Goal: Information Seeking & Learning: Learn about a topic

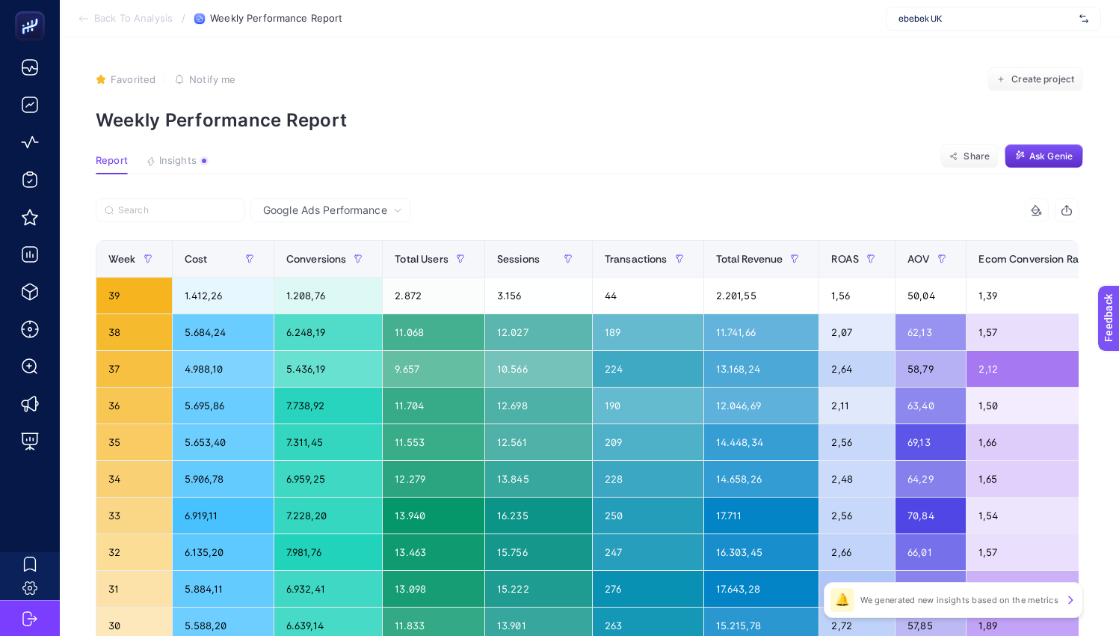
click at [1070, 597] on icon at bounding box center [1071, 599] width 4 height 7
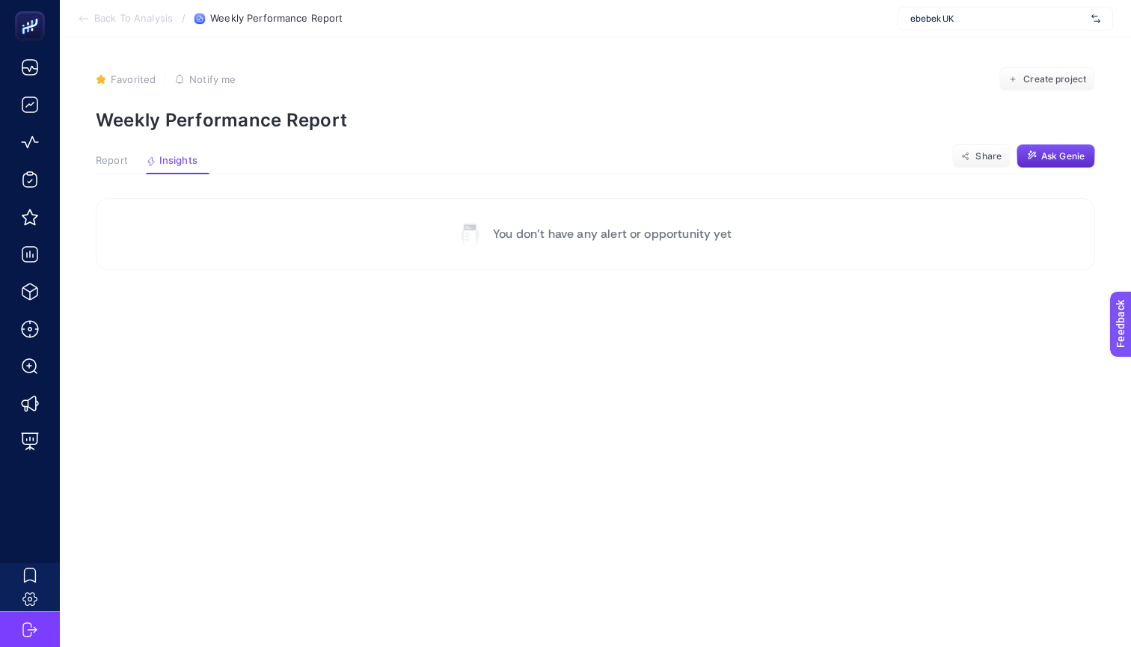
click at [119, 159] on span "Report" at bounding box center [112, 161] width 32 height 12
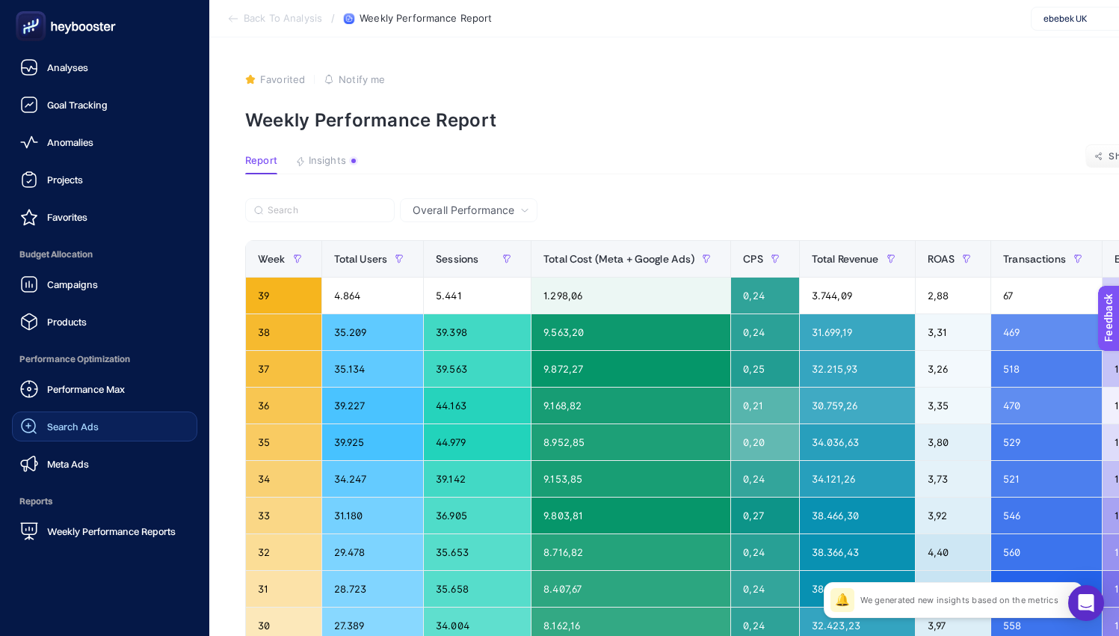
click at [87, 416] on link "Search Ads" at bounding box center [104, 426] width 185 height 30
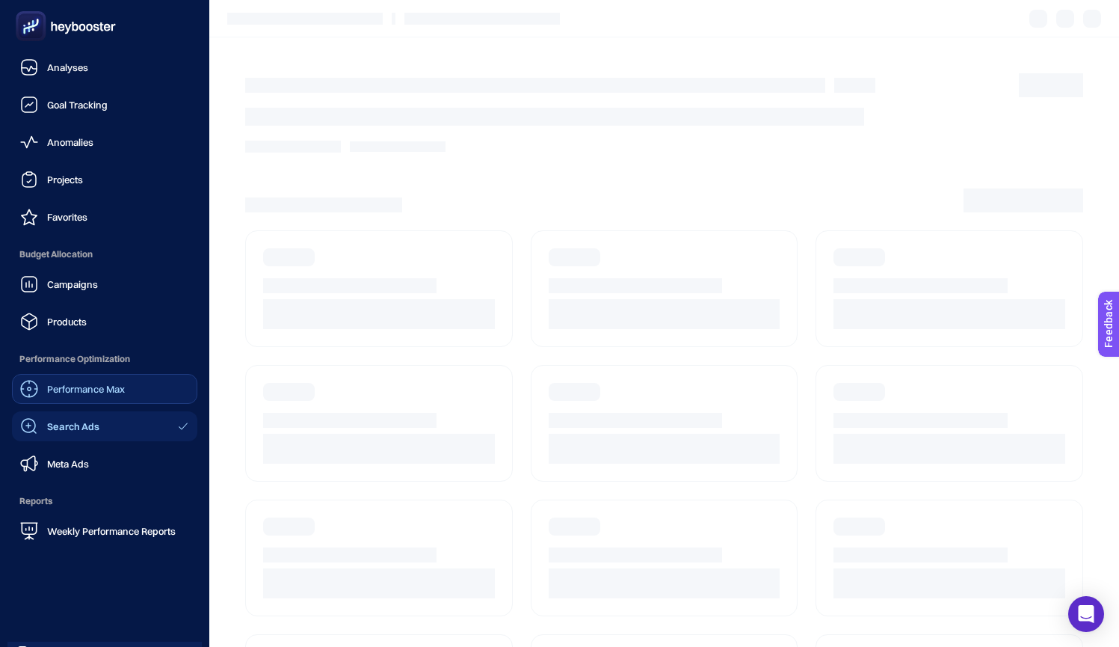
click at [68, 383] on span "Performance Max" at bounding box center [86, 389] width 78 height 12
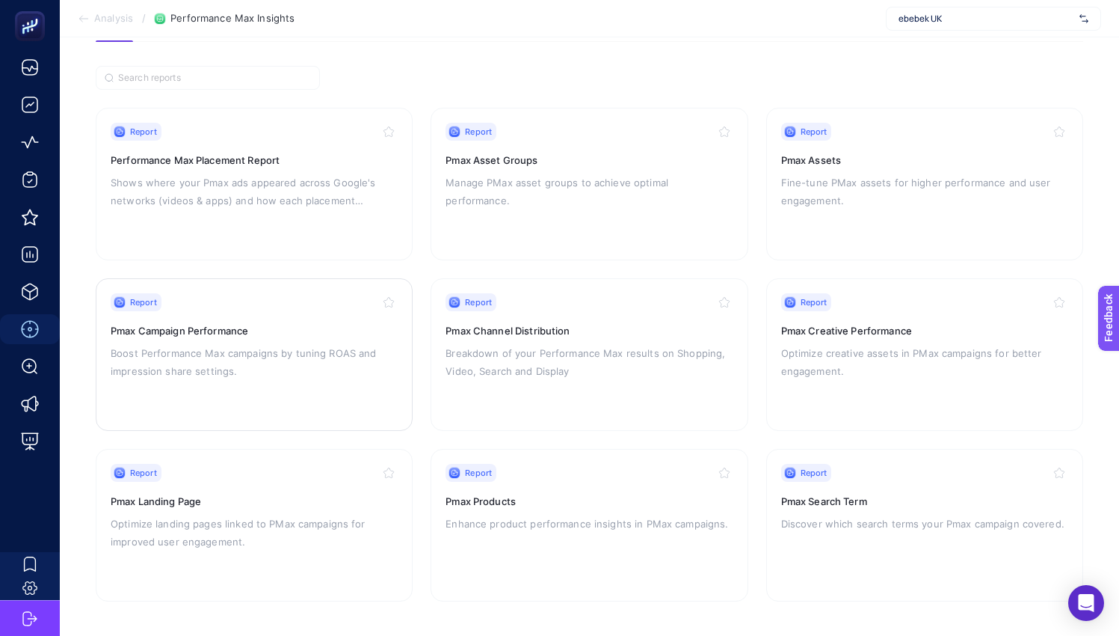
scroll to position [98, 0]
click at [827, 507] on div "Report Pmax Search Term Discover which search terms your Pmax campaign covered." at bounding box center [924, 525] width 287 height 123
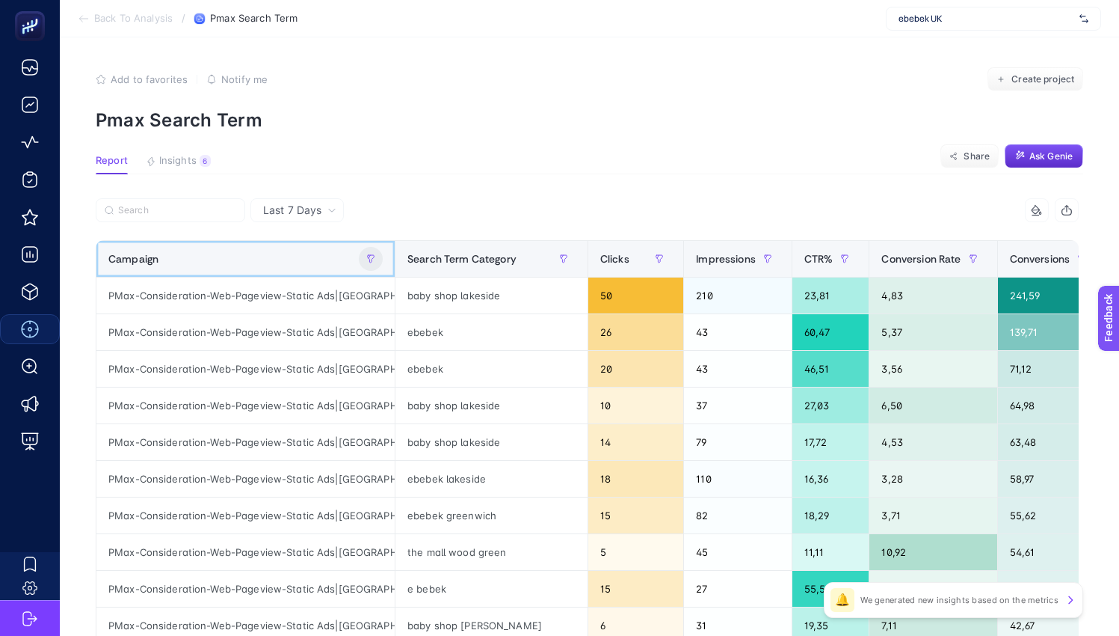
click at [371, 258] on icon "button" at bounding box center [370, 258] width 9 height 9
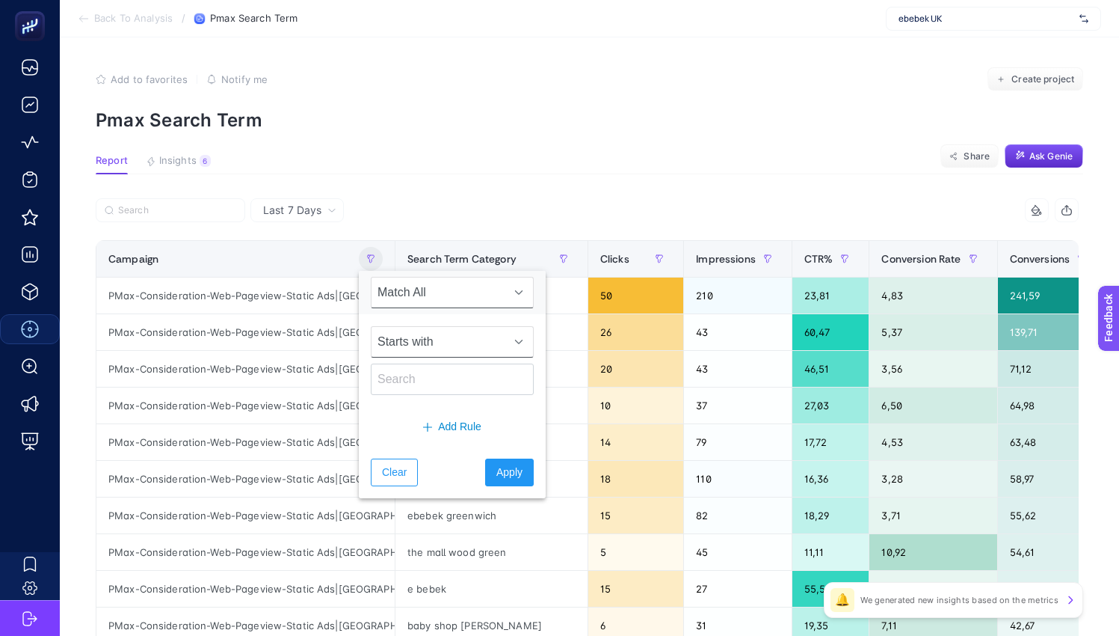
click at [446, 337] on span "Starts with" at bounding box center [438, 342] width 133 height 30
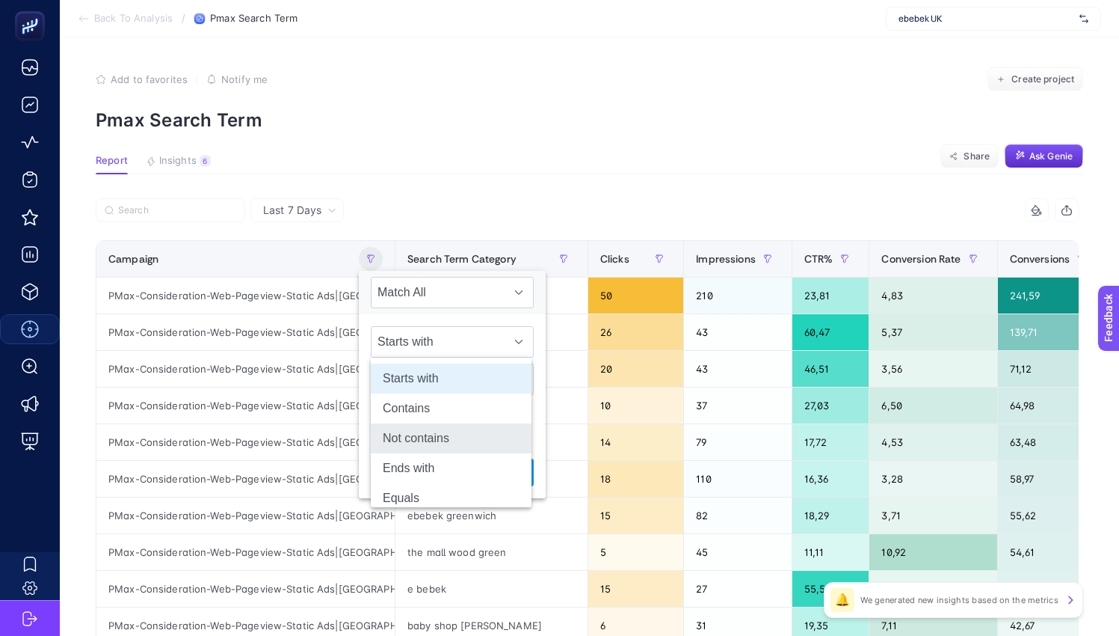
click at [414, 438] on li "Not contains" at bounding box center [451, 438] width 161 height 30
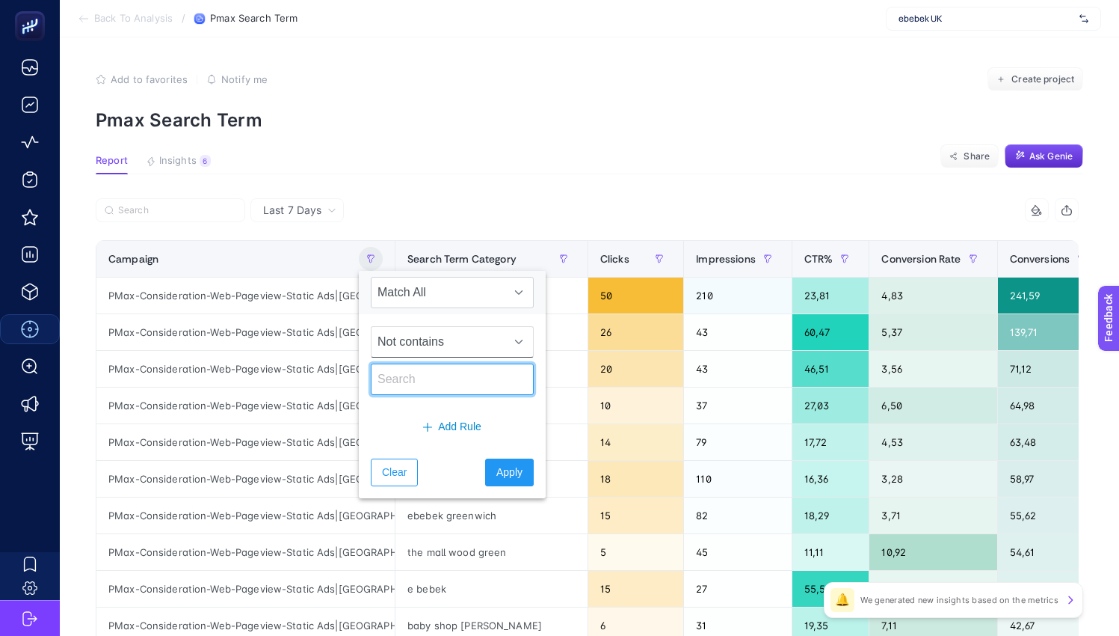
click at [408, 385] on input "text" at bounding box center [452, 378] width 163 height 31
type input "havas"
click at [506, 467] on span "Apply" at bounding box center [510, 472] width 26 height 16
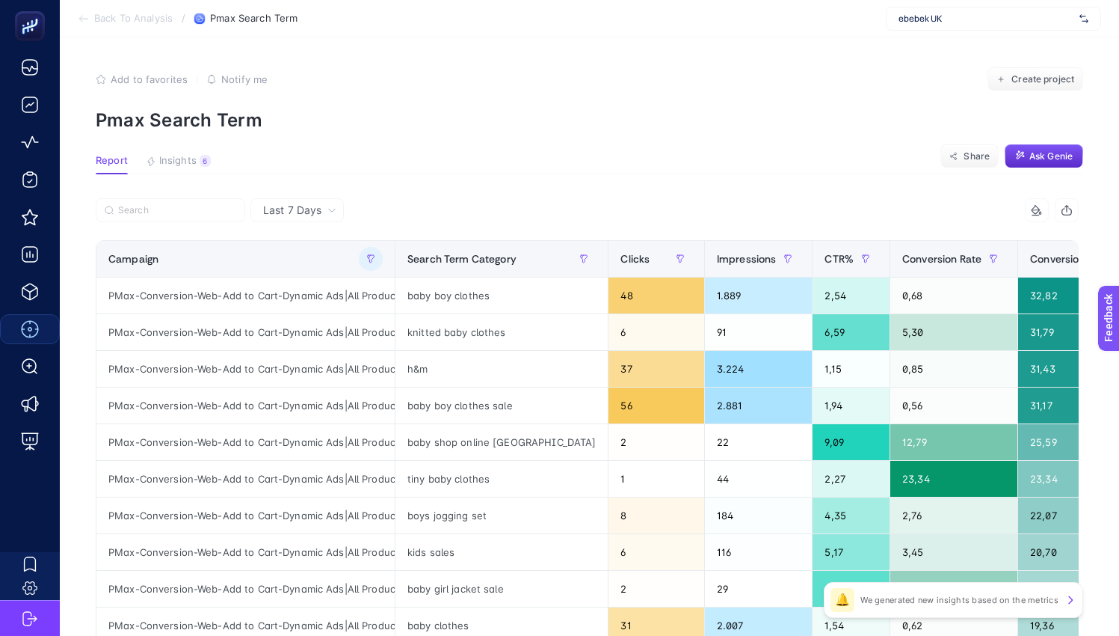
click at [540, 208] on div at bounding box center [342, 214] width 492 height 33
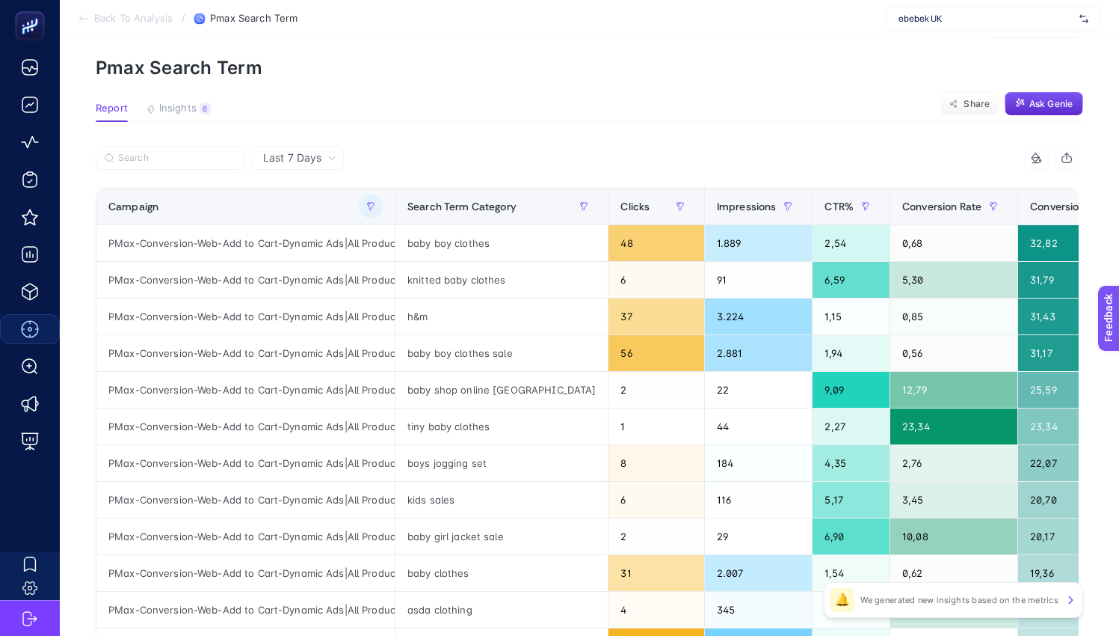
scroll to position [63, 7]
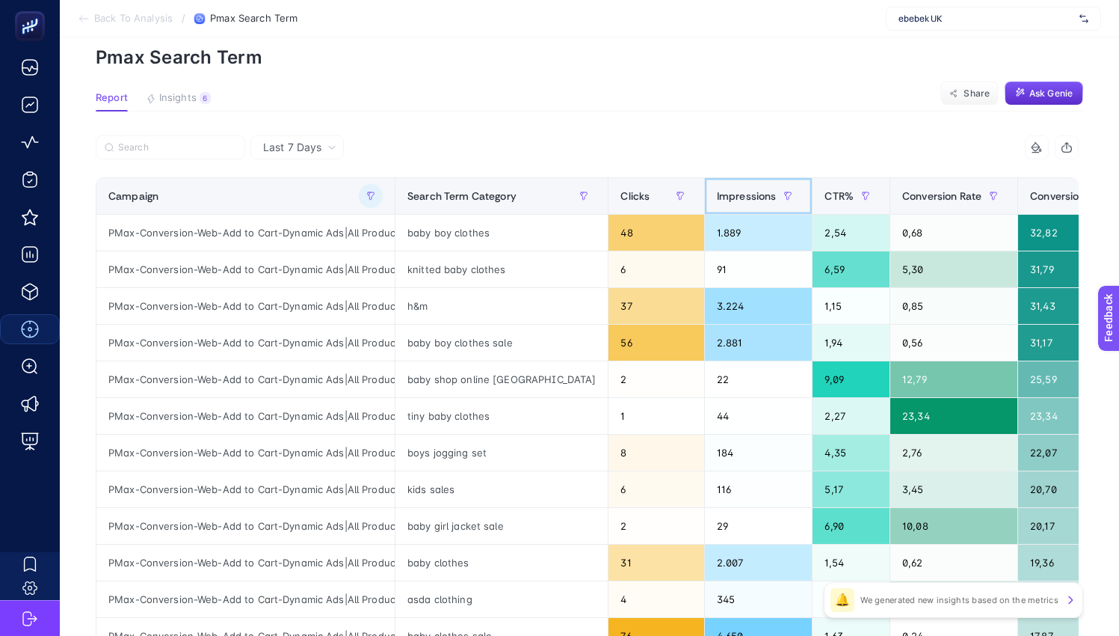
click at [717, 203] on div "Impressions" at bounding box center [759, 196] width 84 height 24
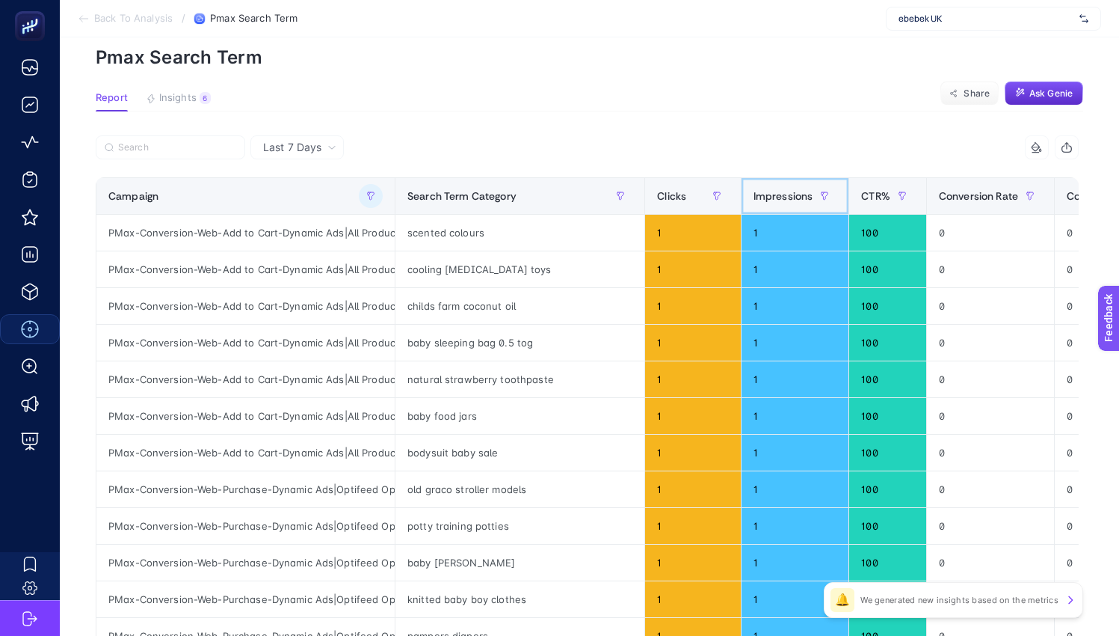
click at [754, 203] on div "Impressions" at bounding box center [796, 196] width 84 height 24
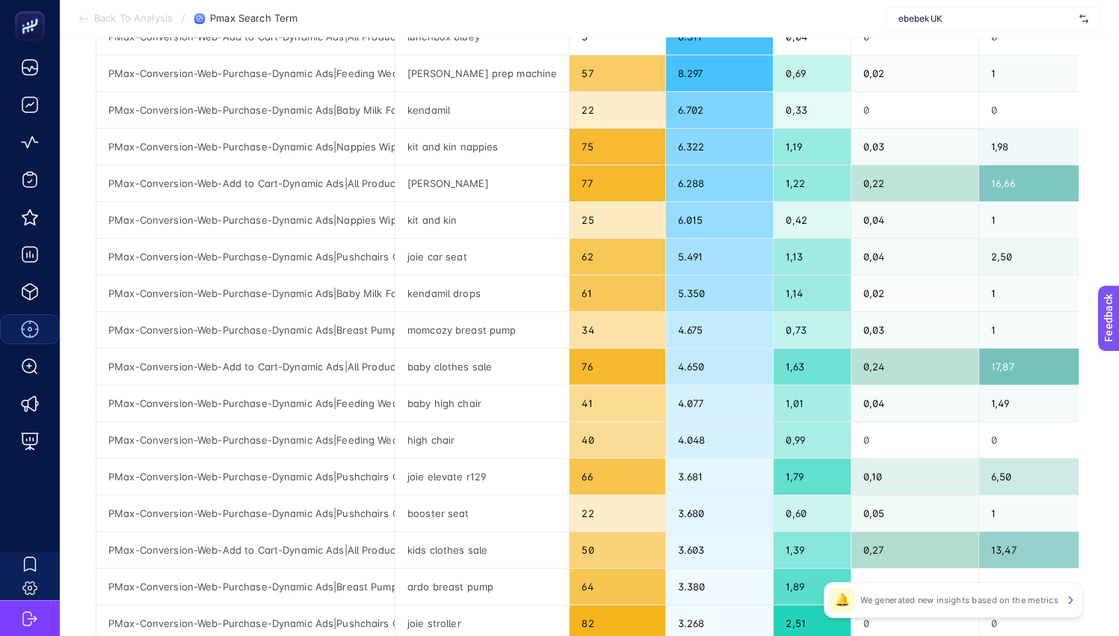
scroll to position [259, 6]
click at [441, 372] on div "baby clothes sale" at bounding box center [482, 366] width 173 height 36
click at [447, 367] on div "baby clothes sale" at bounding box center [482, 366] width 173 height 36
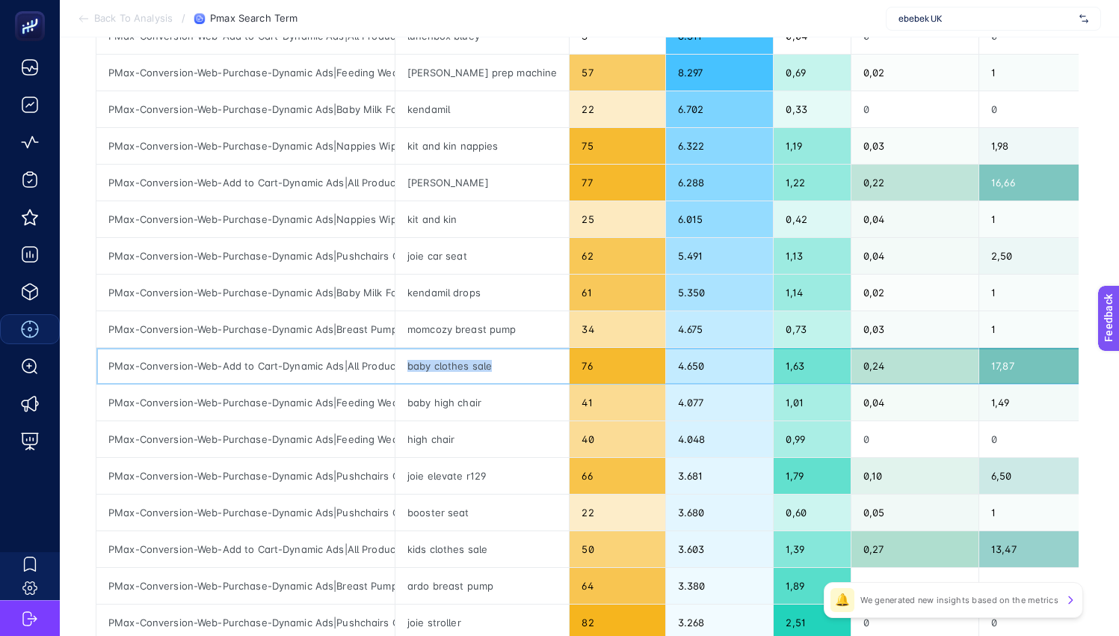
click at [447, 367] on div "baby clothes sale" at bounding box center [482, 366] width 173 height 36
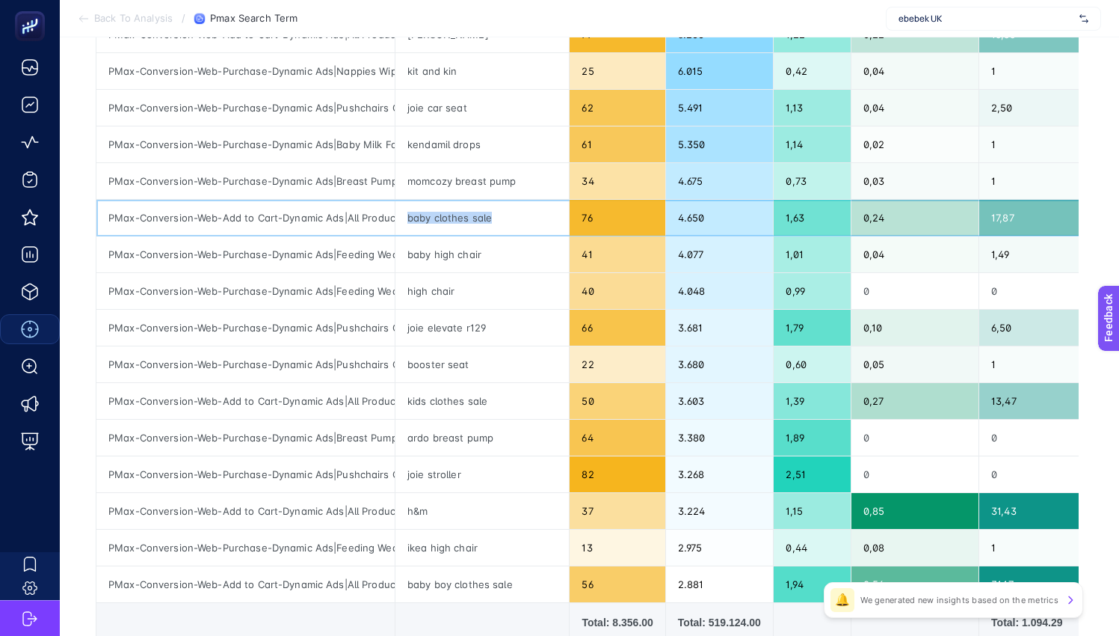
scroll to position [418, 6]
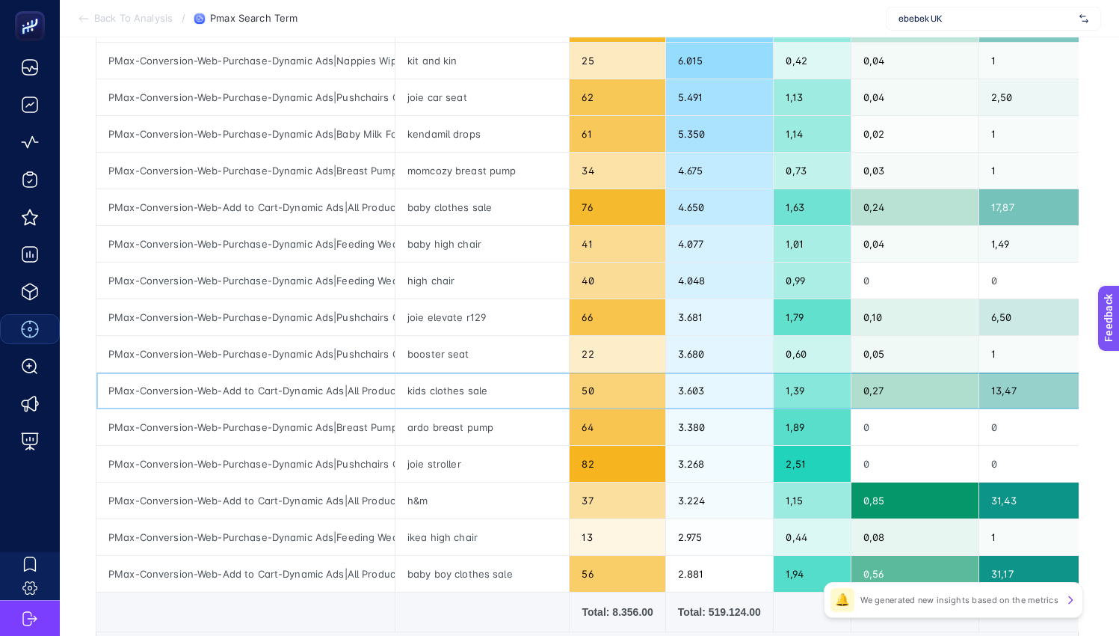
click at [448, 397] on div "kids clothes sale" at bounding box center [482, 390] width 173 height 36
click at [449, 387] on div "kids clothes sale" at bounding box center [482, 390] width 173 height 36
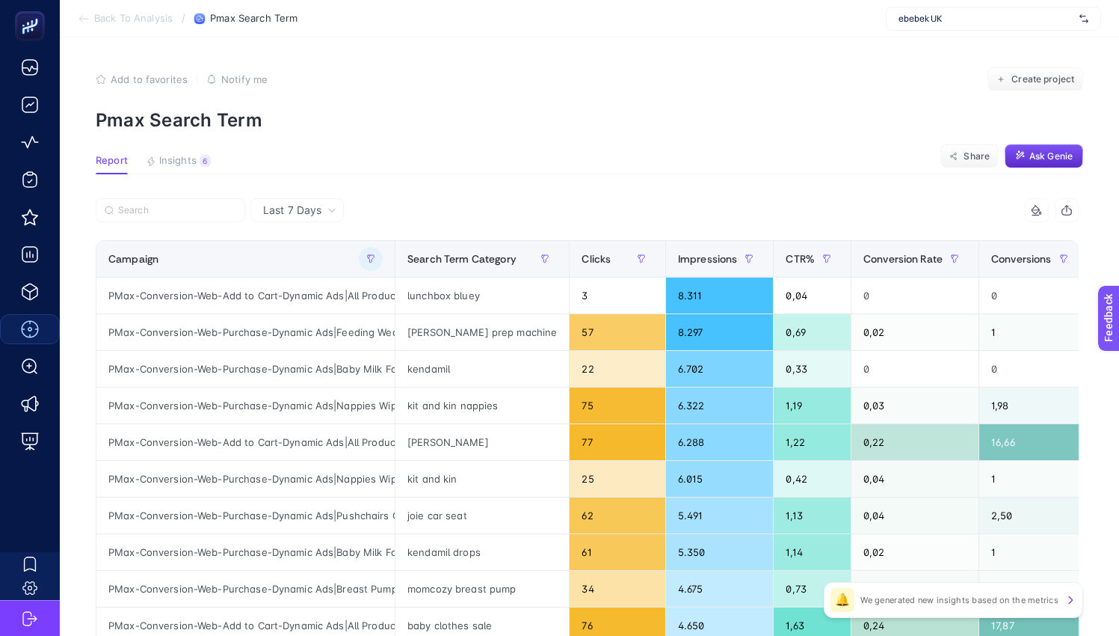
scroll to position [0, 4]
click at [541, 261] on icon "button" at bounding box center [545, 258] width 9 height 9
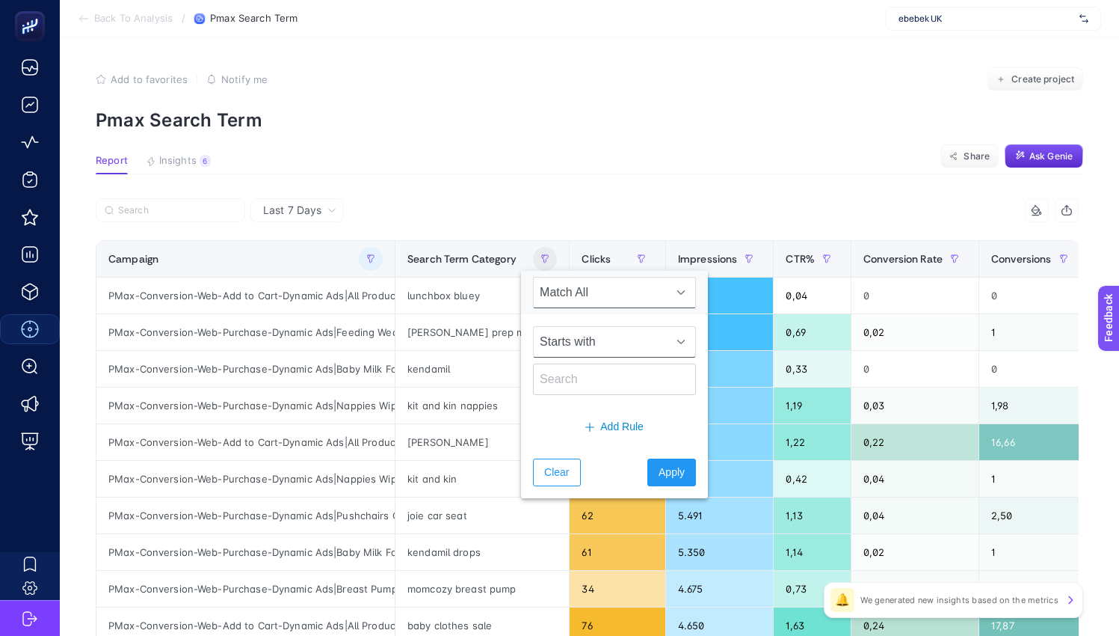
click at [592, 339] on span "Starts with" at bounding box center [600, 342] width 133 height 30
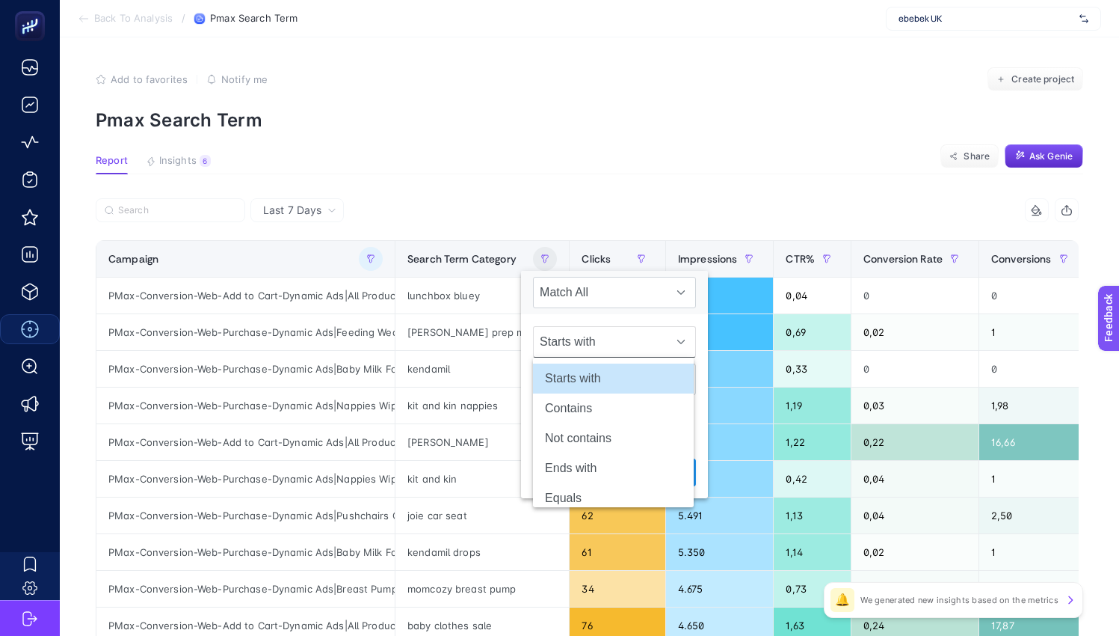
scroll to position [0, 7]
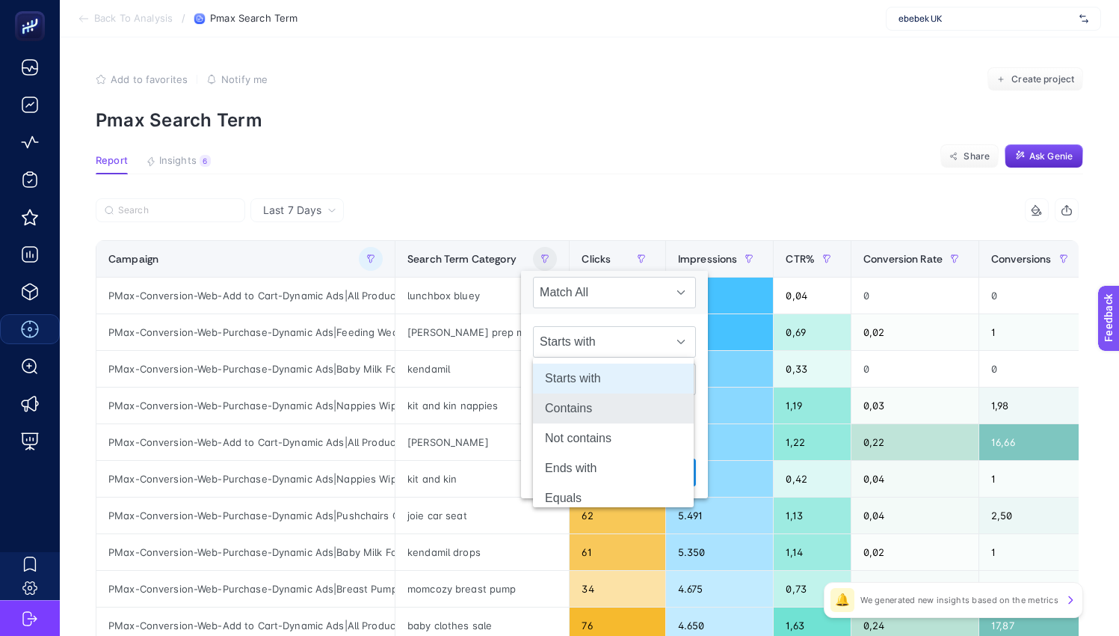
click at [580, 404] on li "Contains" at bounding box center [613, 408] width 161 height 30
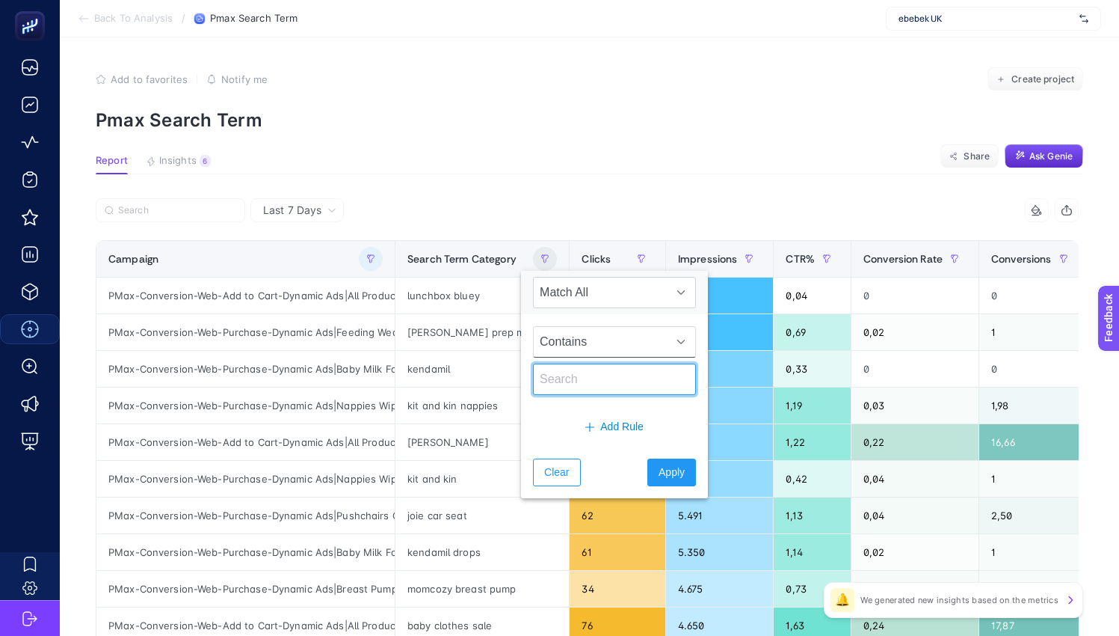
click at [568, 387] on input "text" at bounding box center [614, 378] width 163 height 31
type input "clothes"
click at [669, 461] on button "Apply" at bounding box center [672, 472] width 49 height 28
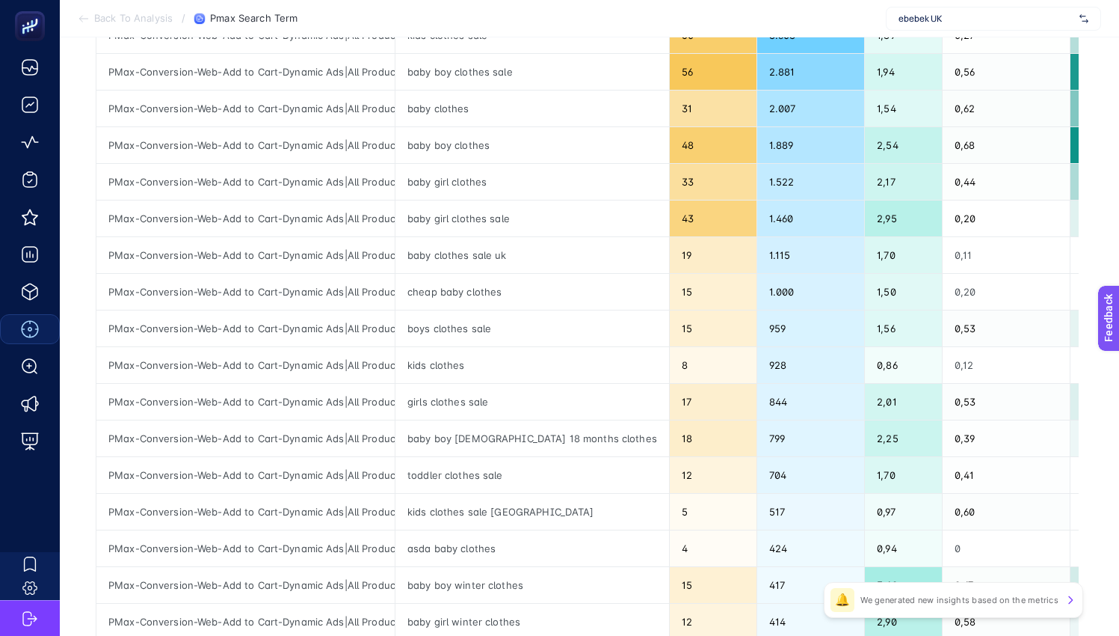
scroll to position [328, 7]
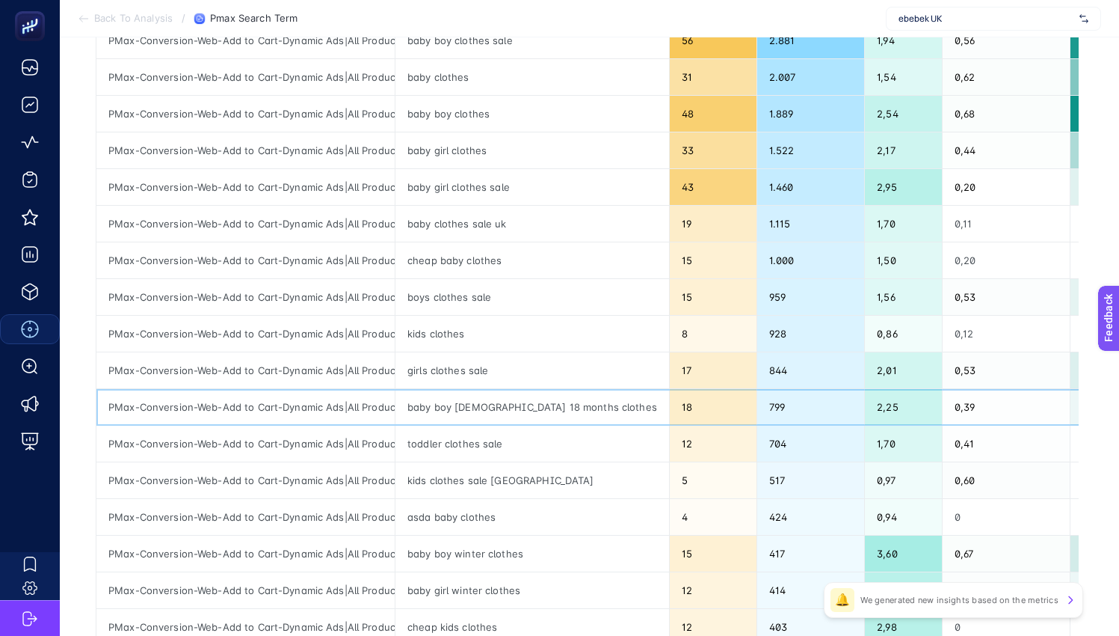
click at [505, 402] on div "baby boy 12 18 months clothes" at bounding box center [533, 407] width 274 height 36
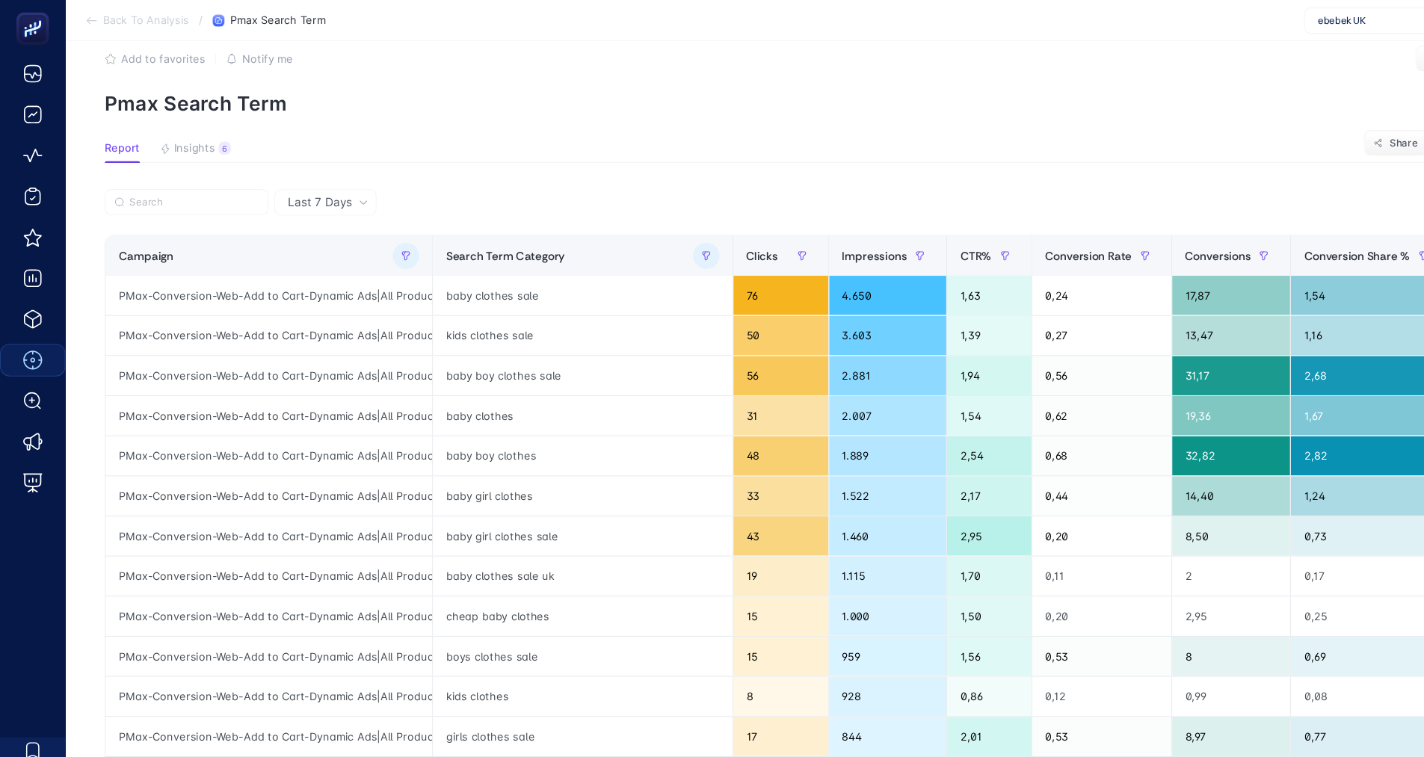
scroll to position [22, 0]
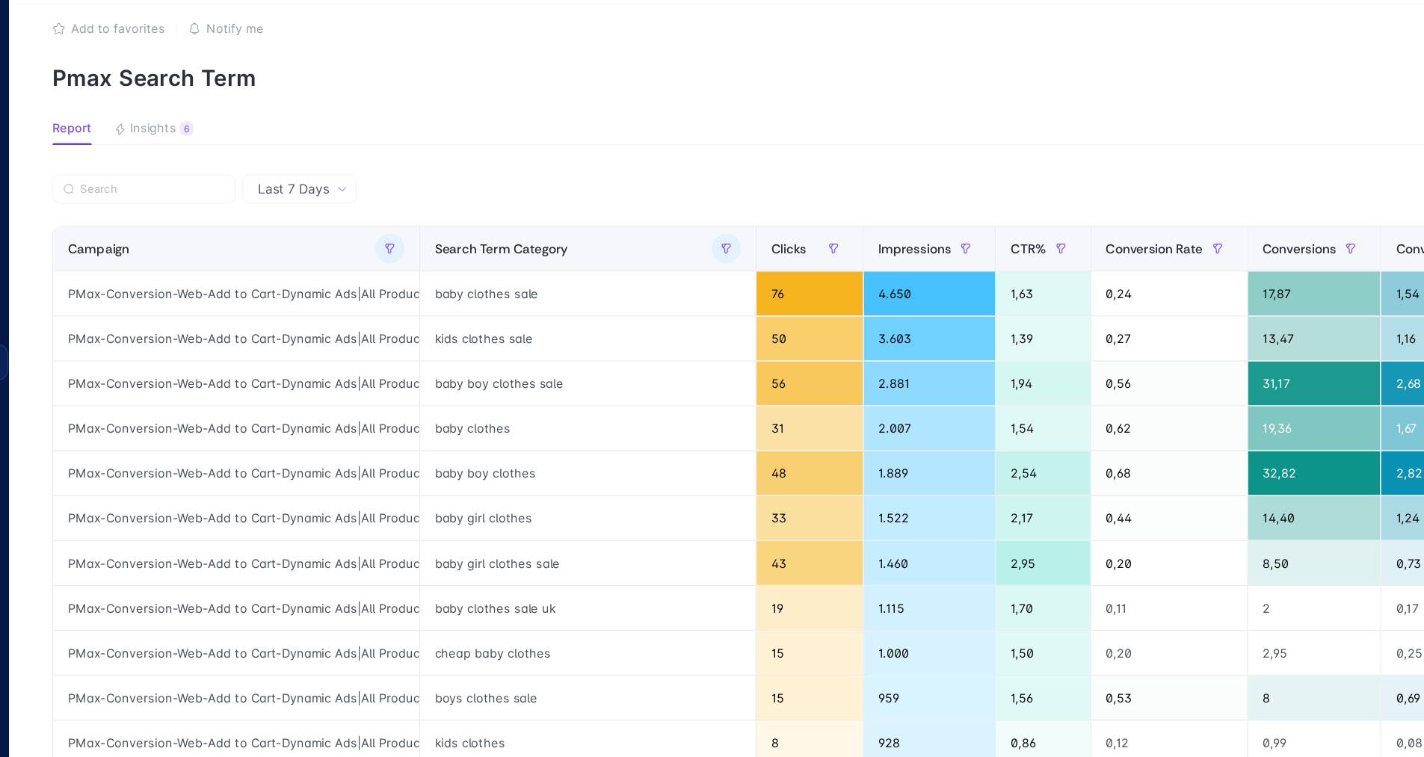
click at [263, 180] on span "Last 7 Days" at bounding box center [292, 187] width 58 height 15
click at [255, 233] on li "Last 30 Days" at bounding box center [297, 246] width 84 height 27
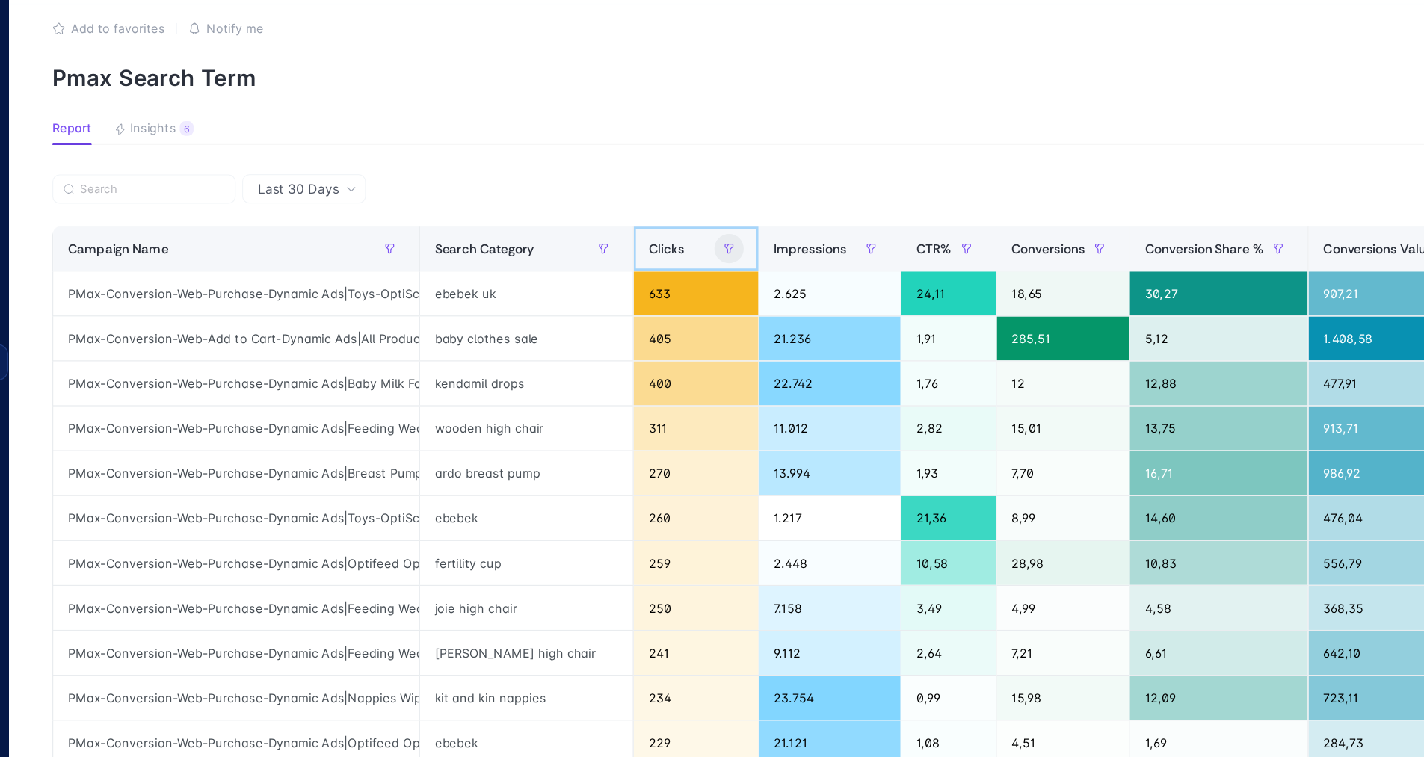
click at [645, 233] on icon "button" at bounding box center [645, 234] width 1 height 3
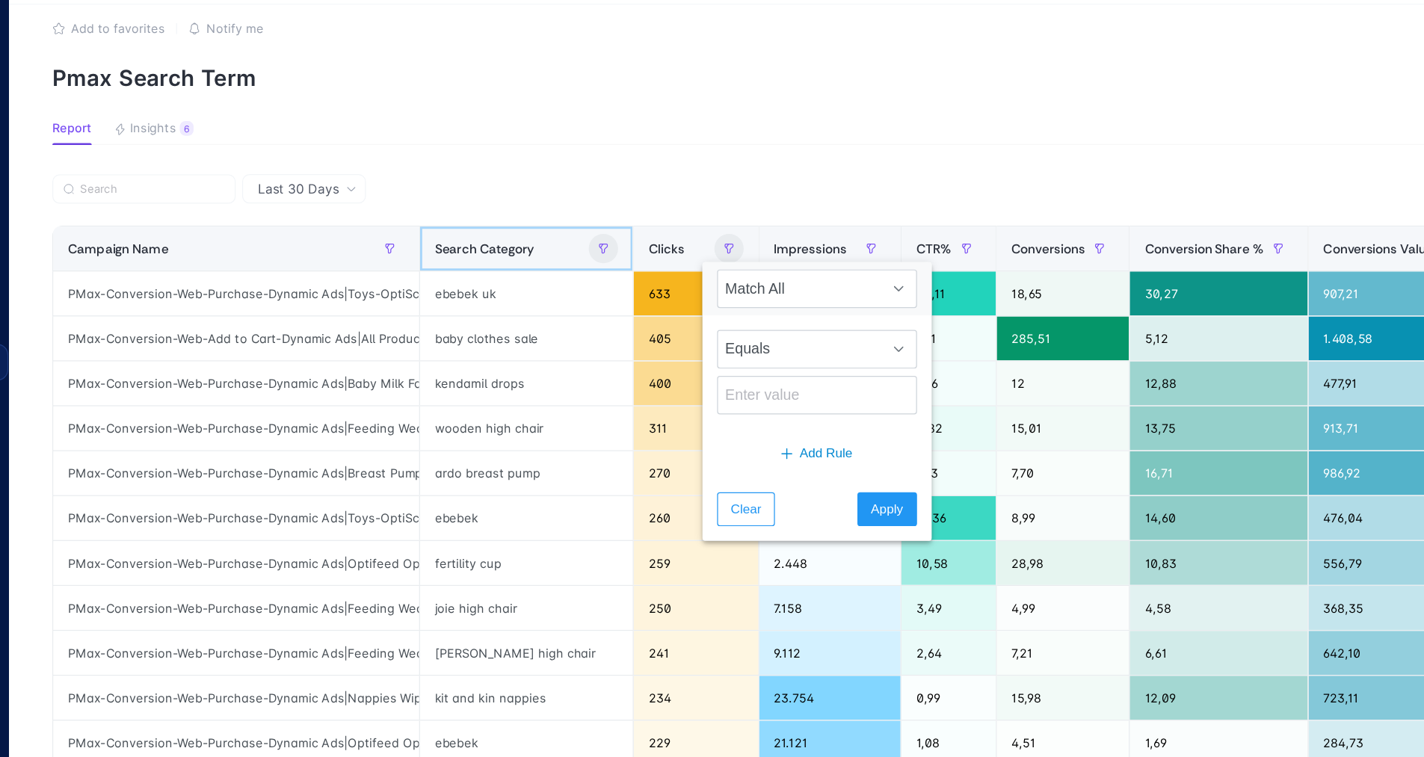
click at [533, 224] on button "button" at bounding box center [545, 236] width 24 height 24
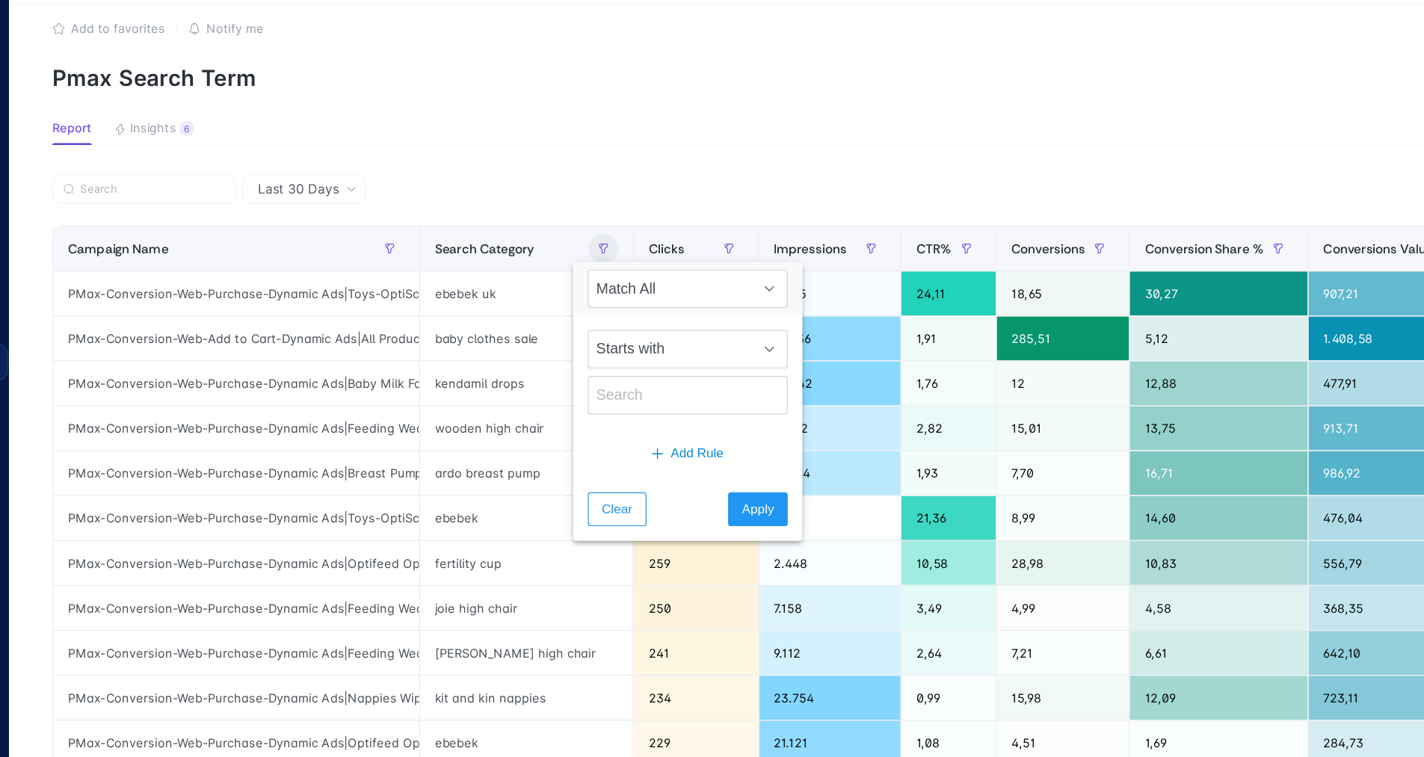
click at [529, 301] on div "Starts with" at bounding box center [613, 337] width 187 height 93
click at [538, 304] on span "Starts with" at bounding box center [599, 319] width 133 height 30
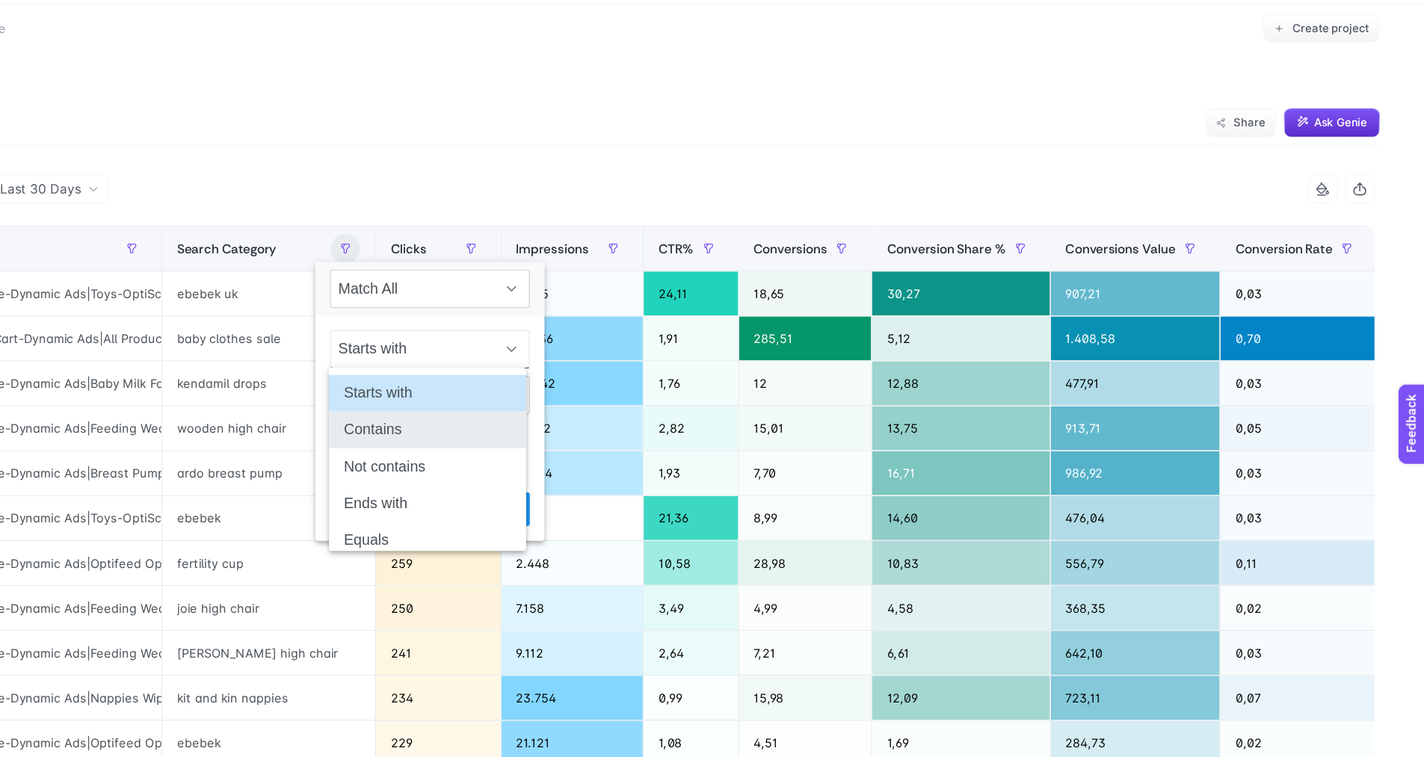
click at [532, 369] on li "Contains" at bounding box center [612, 384] width 161 height 30
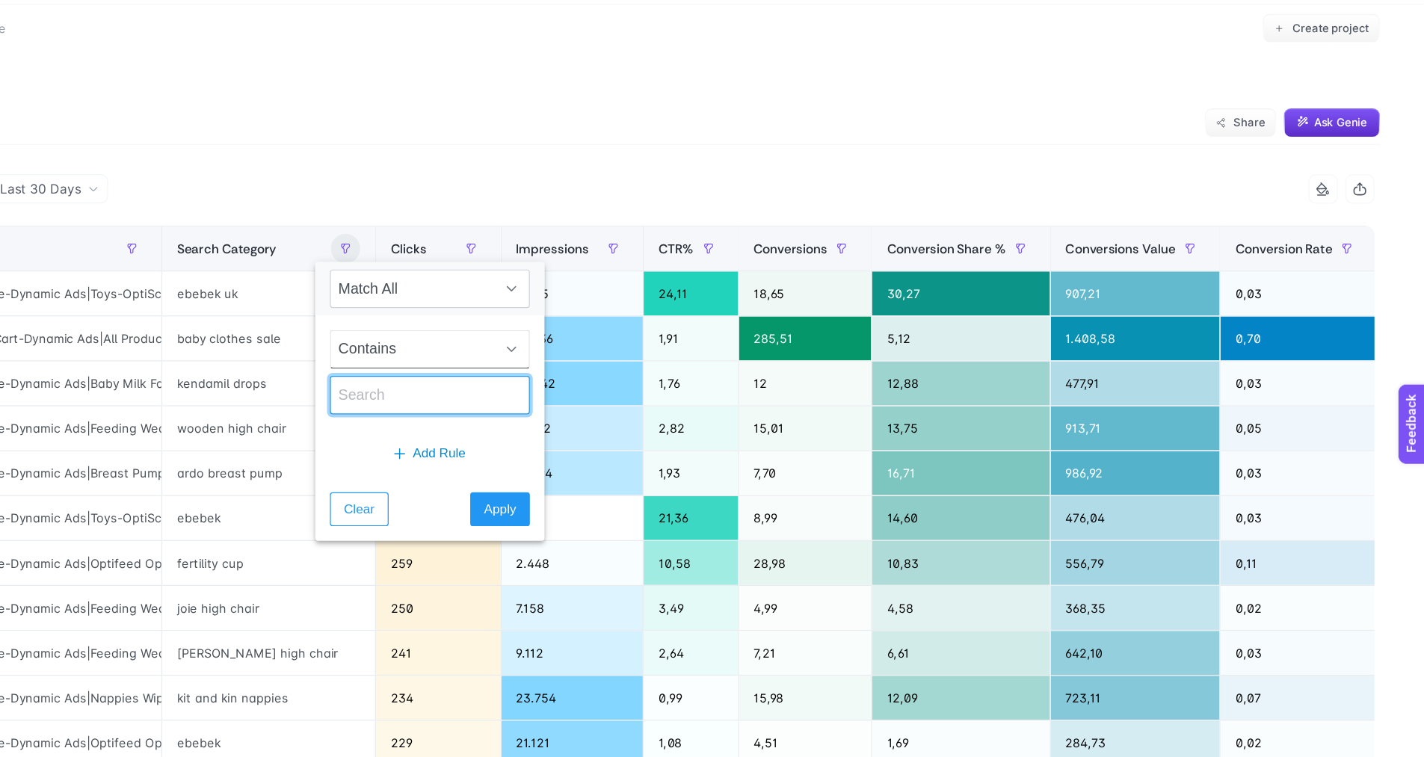
click at [532, 340] on input "text" at bounding box center [613, 355] width 163 height 31
type input "cloth"
click at [658, 441] on span "Apply" at bounding box center [671, 449] width 26 height 16
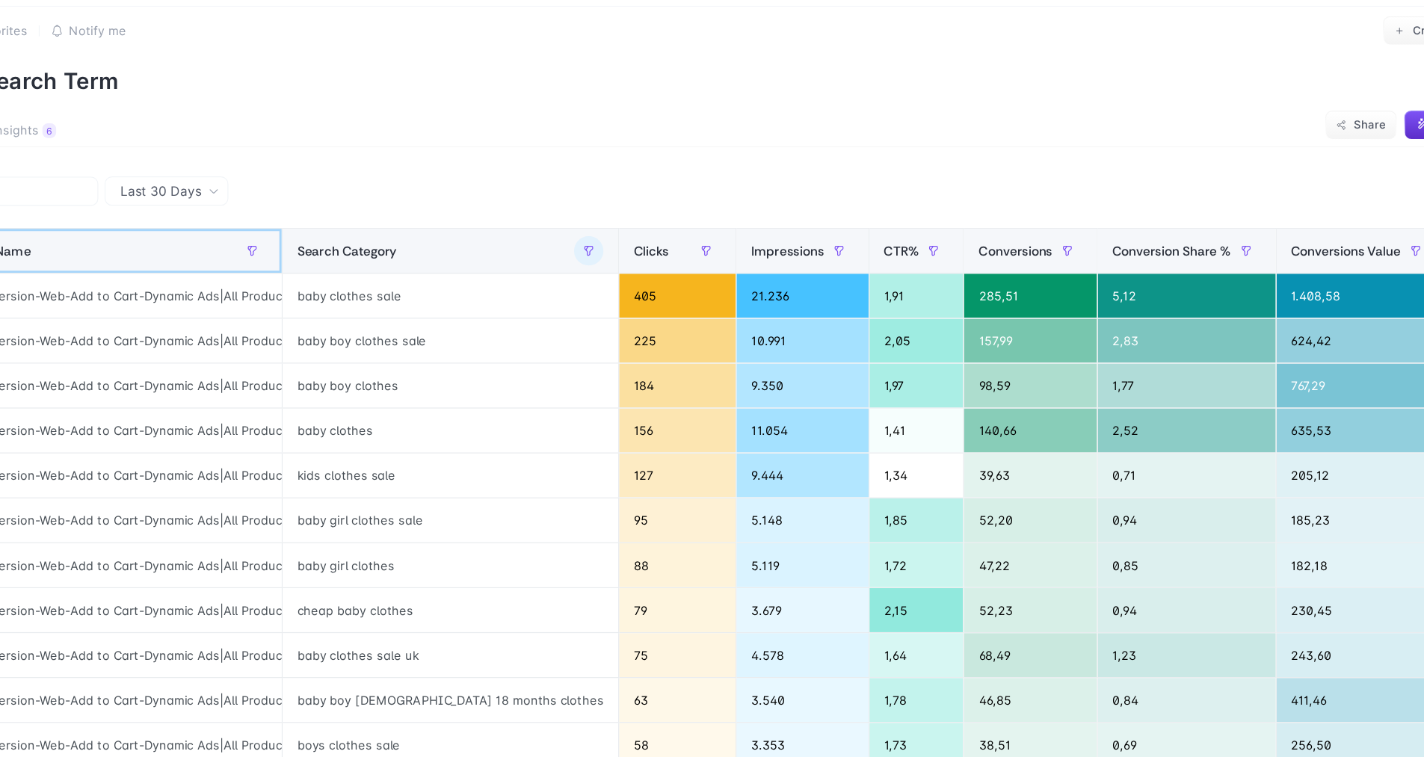
click at [202, 218] on th "Campaign Name" at bounding box center [245, 236] width 299 height 37
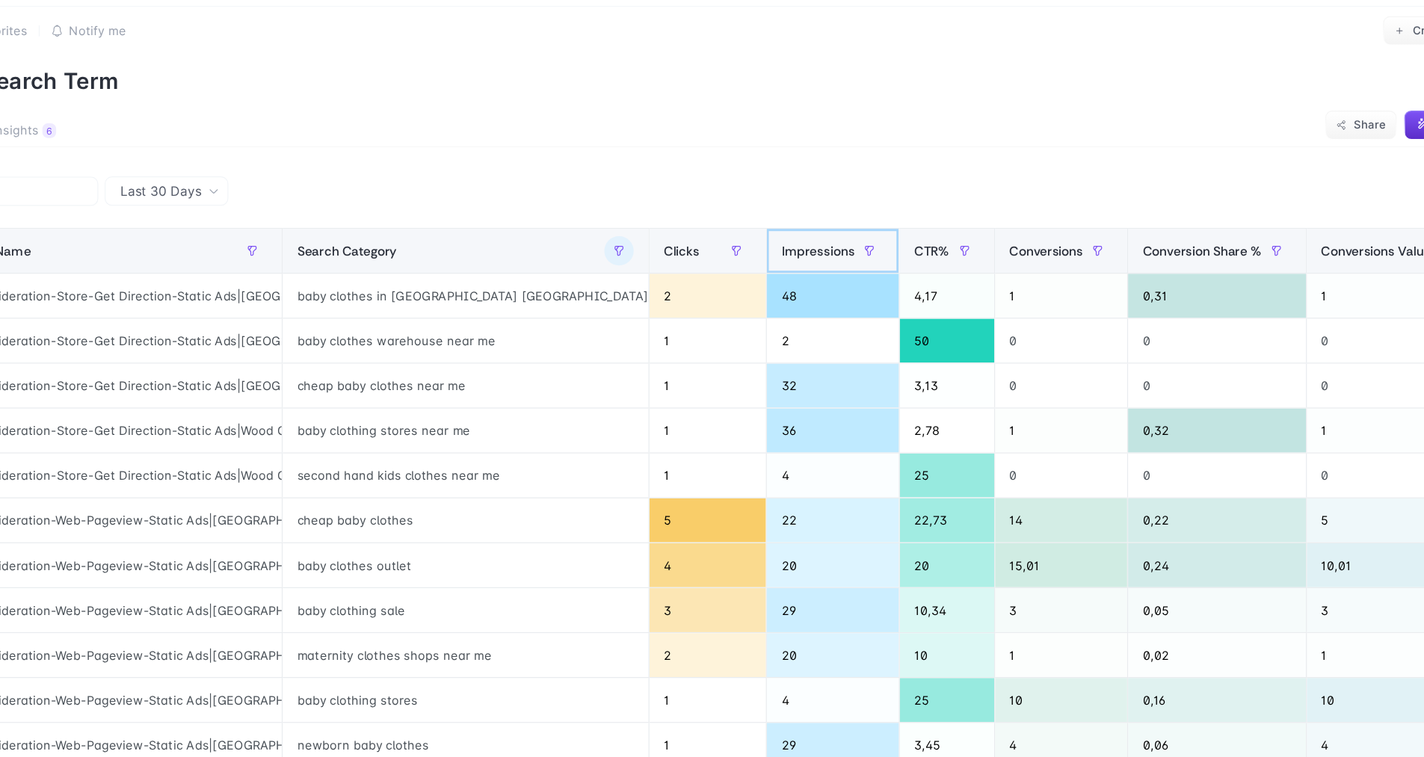
click at [802, 224] on div "Impressions" at bounding box center [844, 236] width 84 height 24
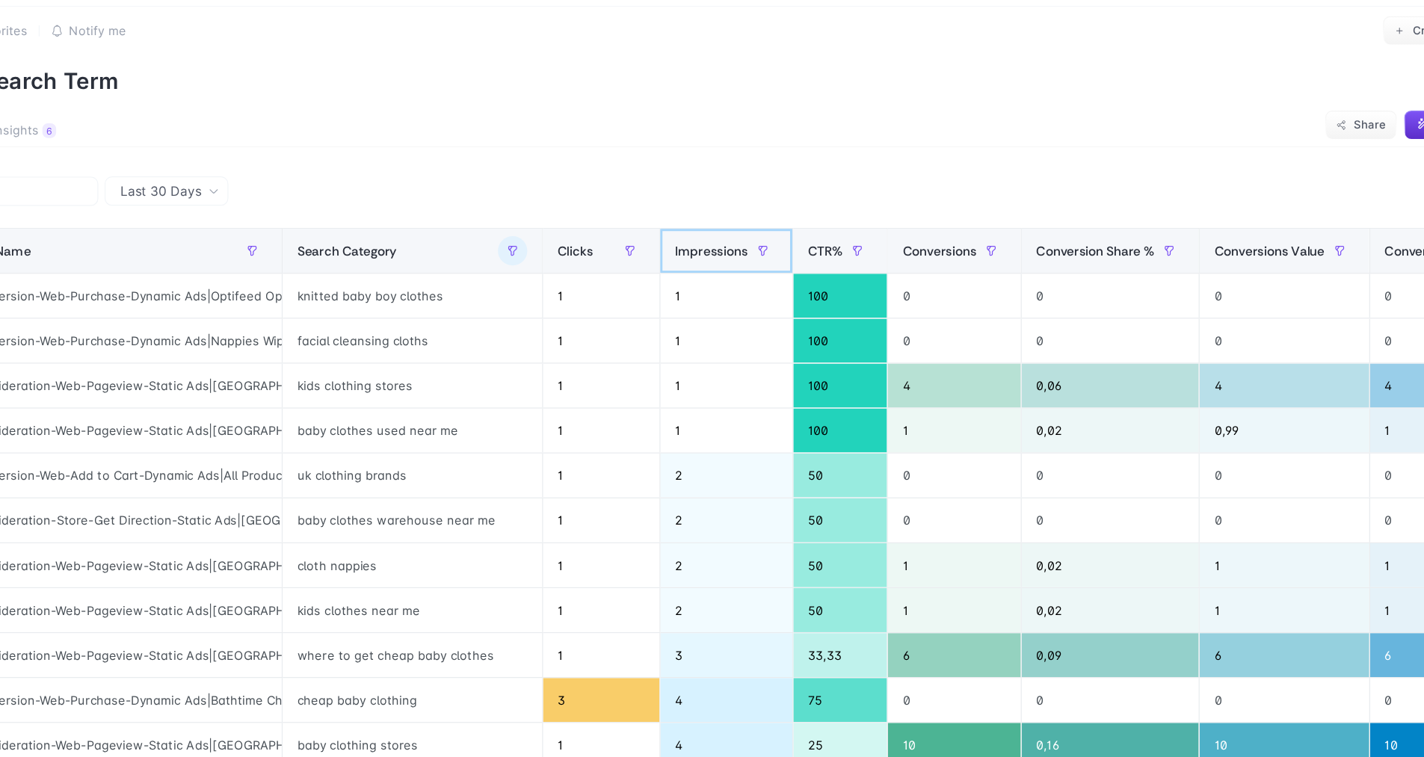
click at [716, 230] on span "Impressions" at bounding box center [746, 236] width 60 height 12
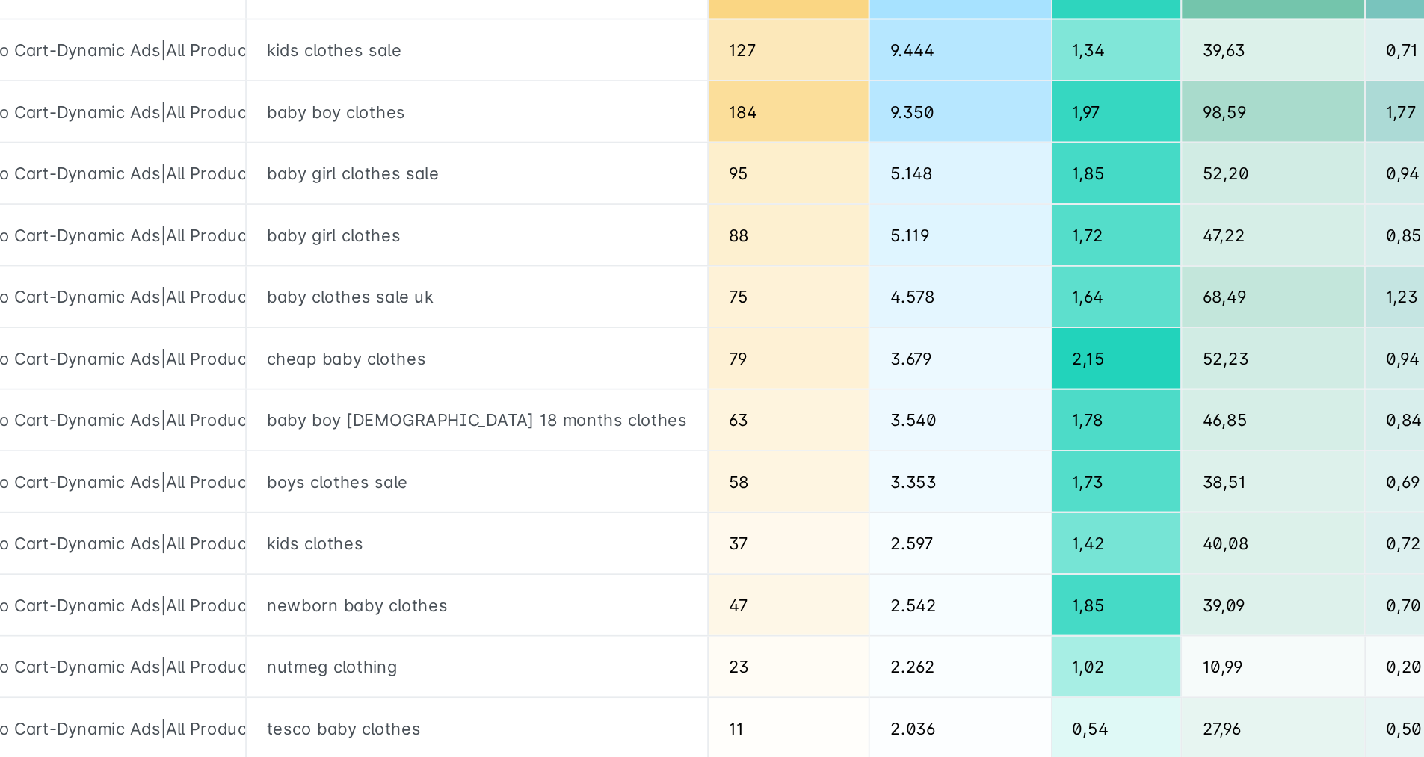
scroll to position [72, 6]
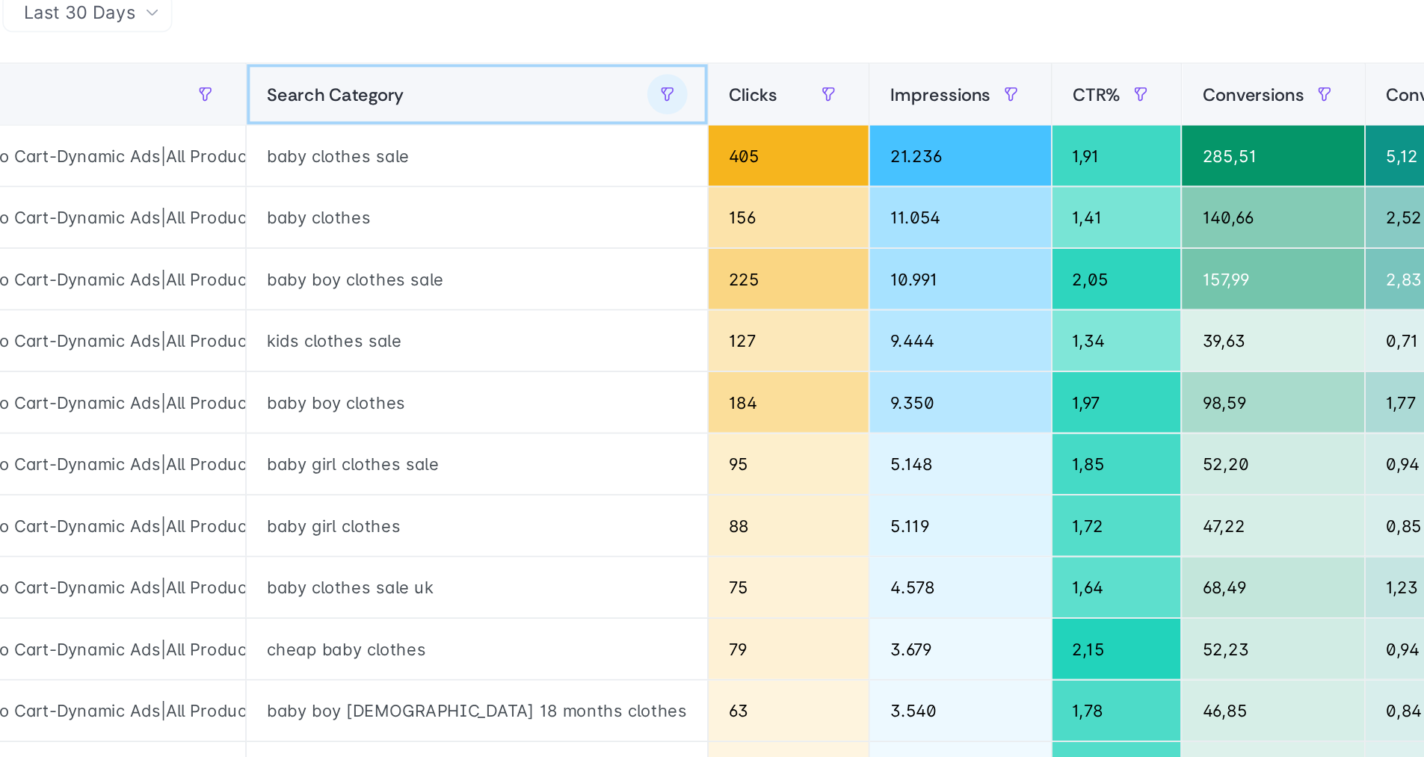
click at [633, 175] on button "button" at bounding box center [645, 187] width 24 height 24
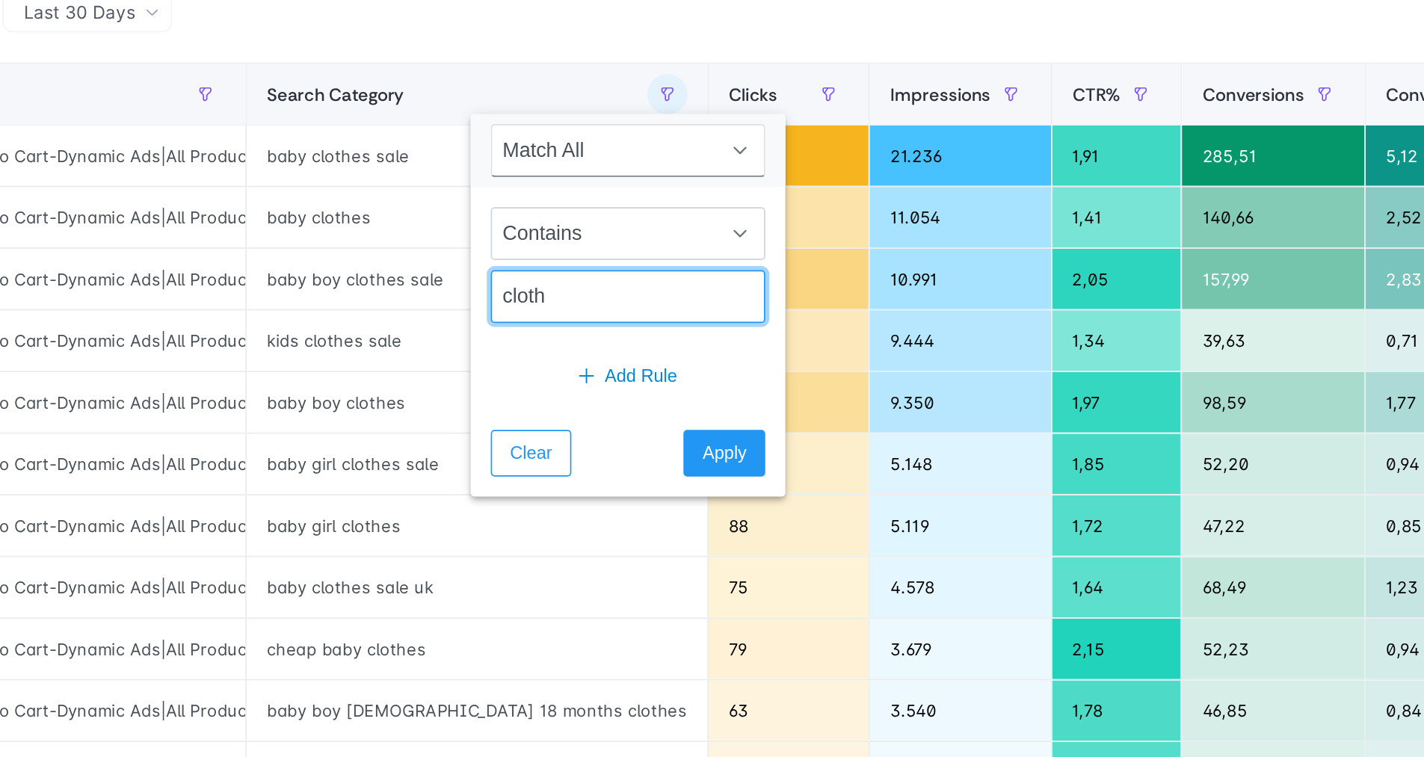
click at [541, 292] on input "cloth" at bounding box center [622, 307] width 163 height 31
type input "newborn"
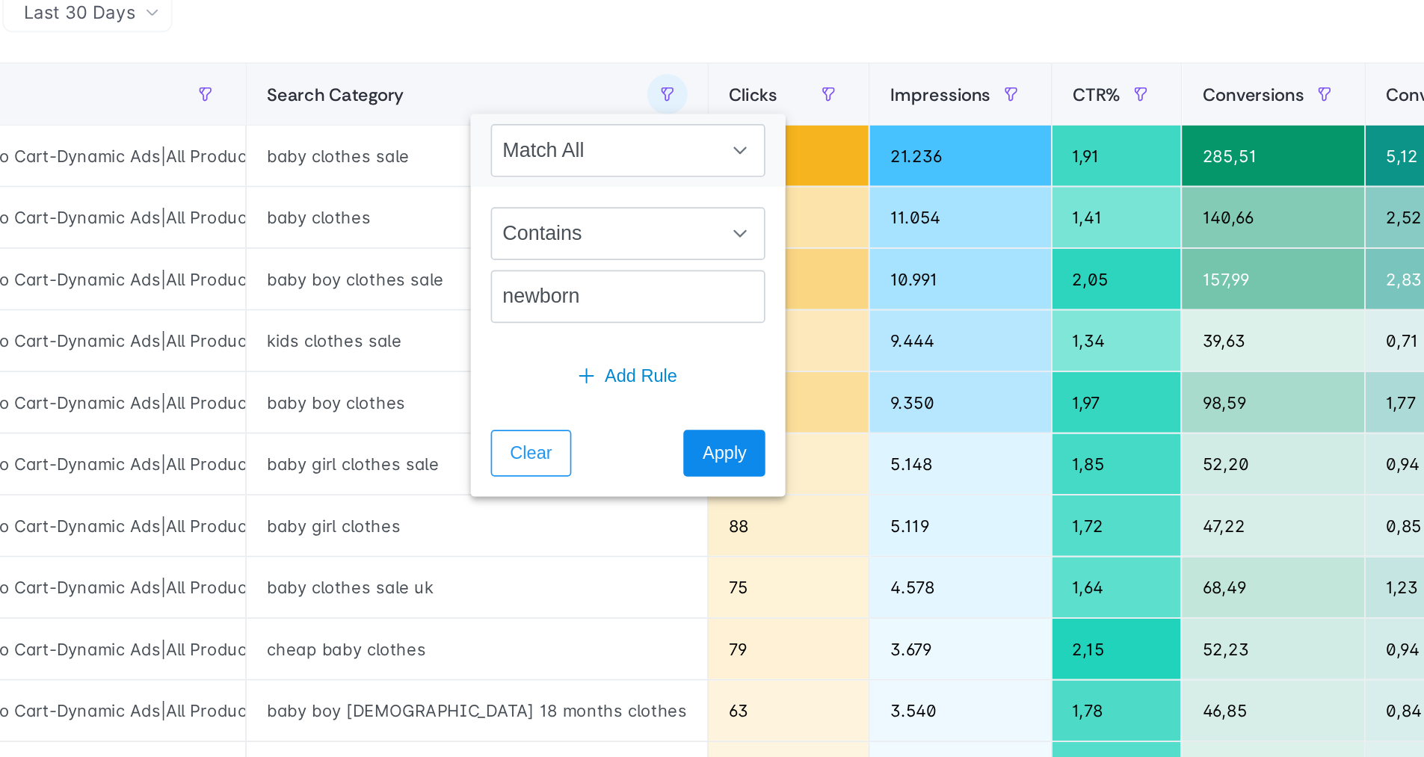
click at [666, 393] on span "Apply" at bounding box center [679, 401] width 26 height 16
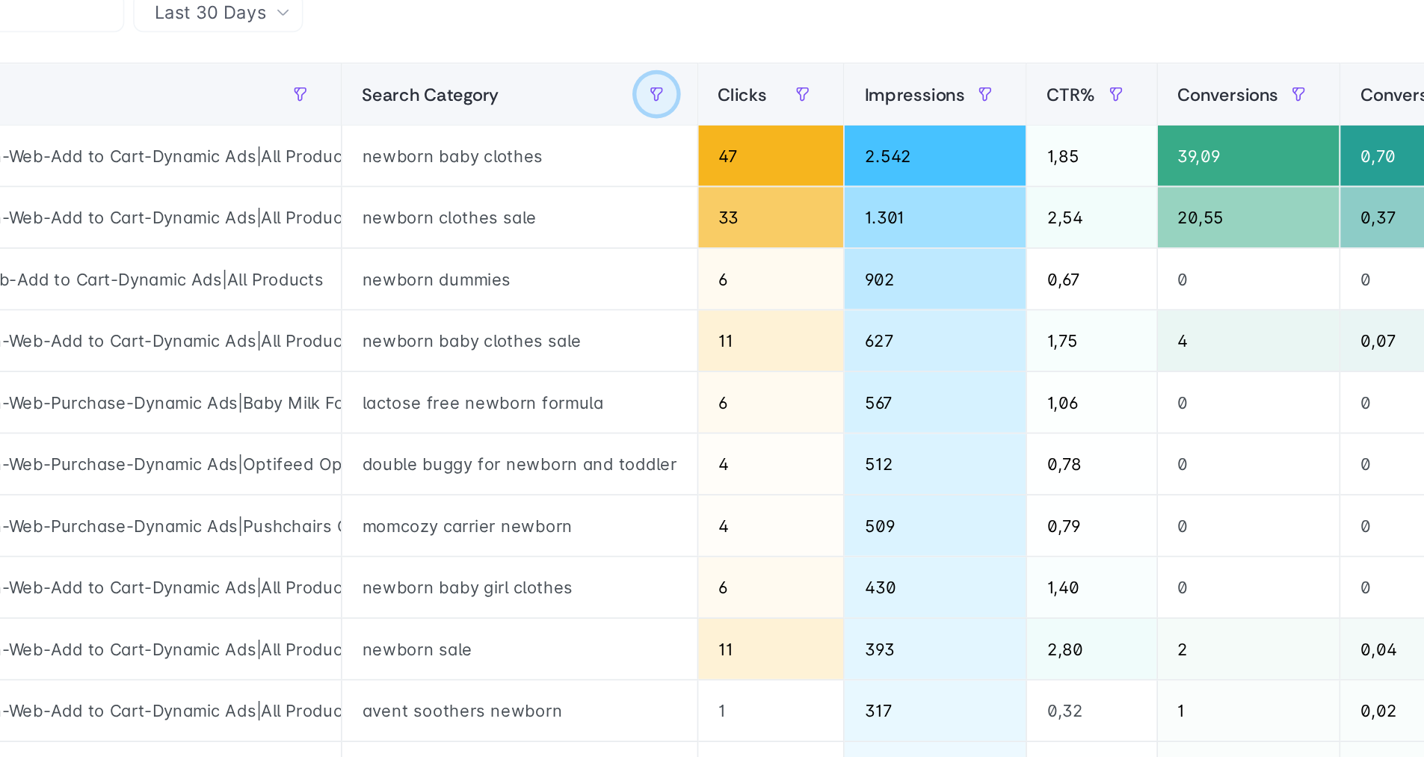
scroll to position [0, 27]
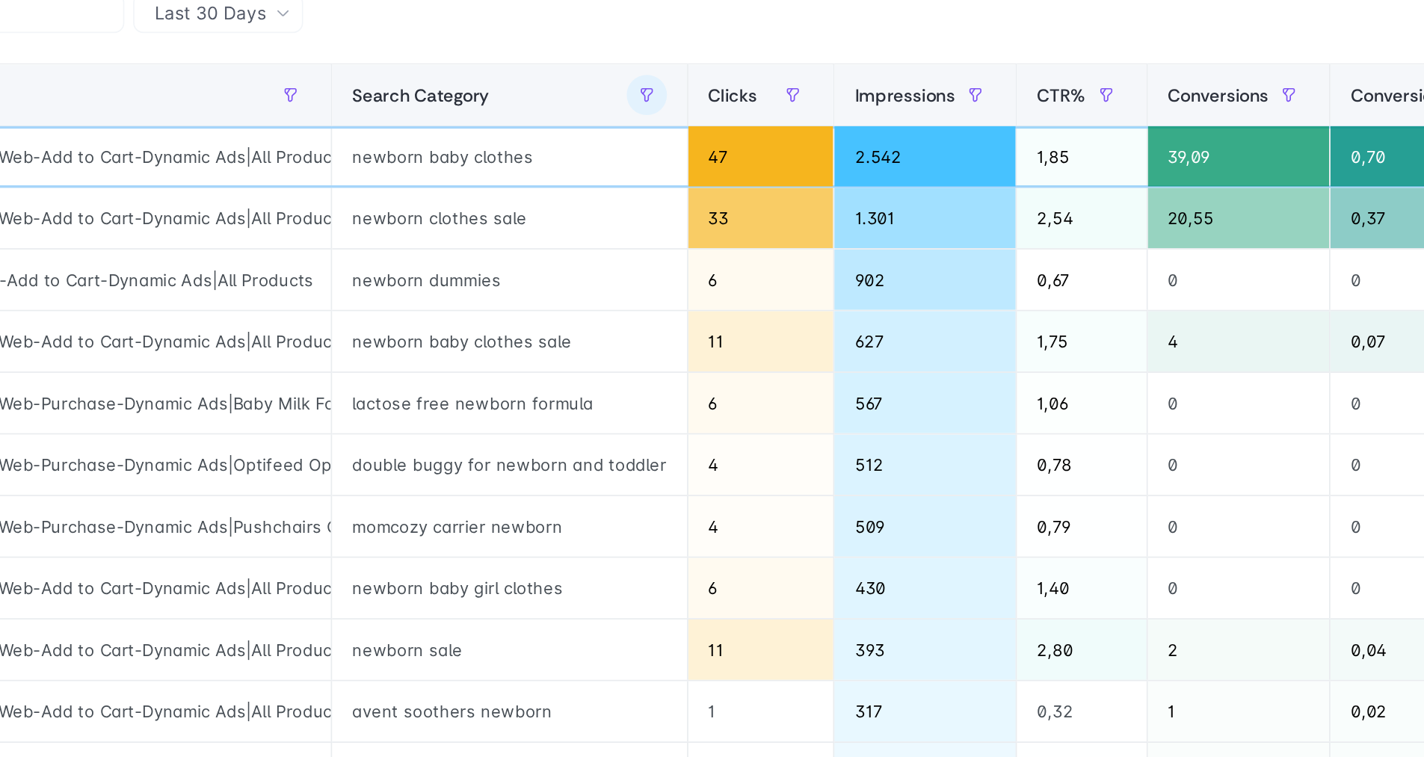
click at [667, 206] on div "2.542" at bounding box center [721, 224] width 108 height 36
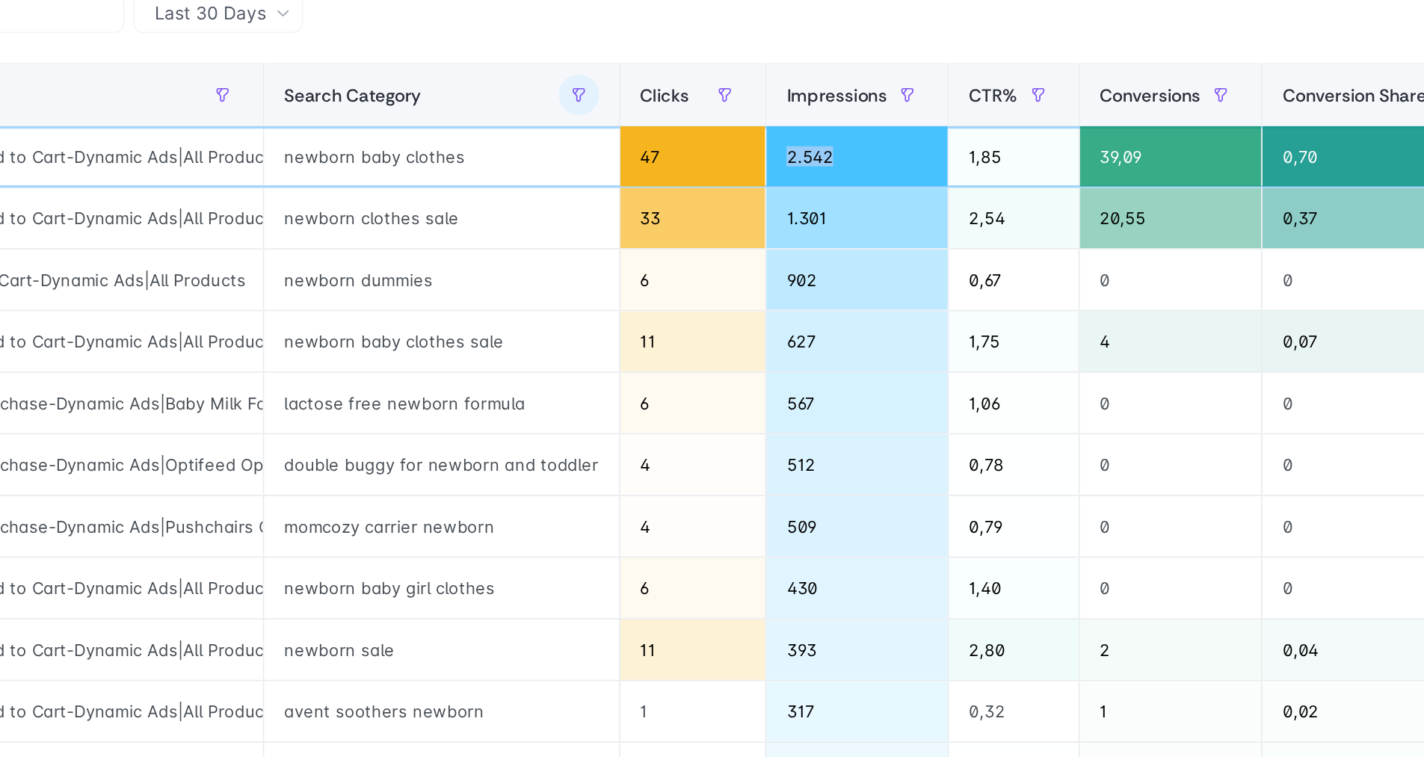
scroll to position [111, 0]
